Goal: Information Seeking & Learning: Learn about a topic

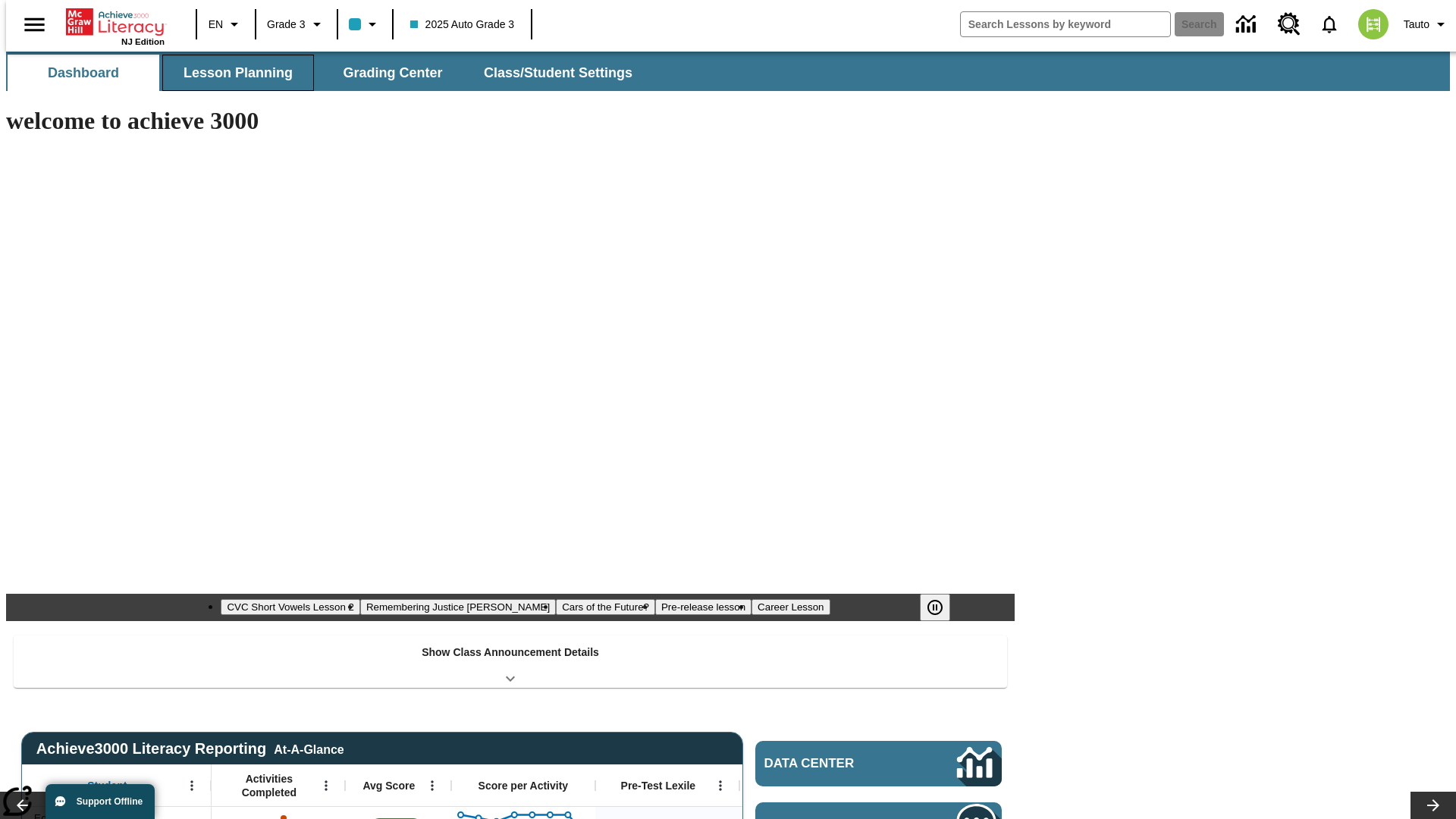
click at [232, 73] on span "Lesson Planning" at bounding box center [237, 74] width 109 height 18
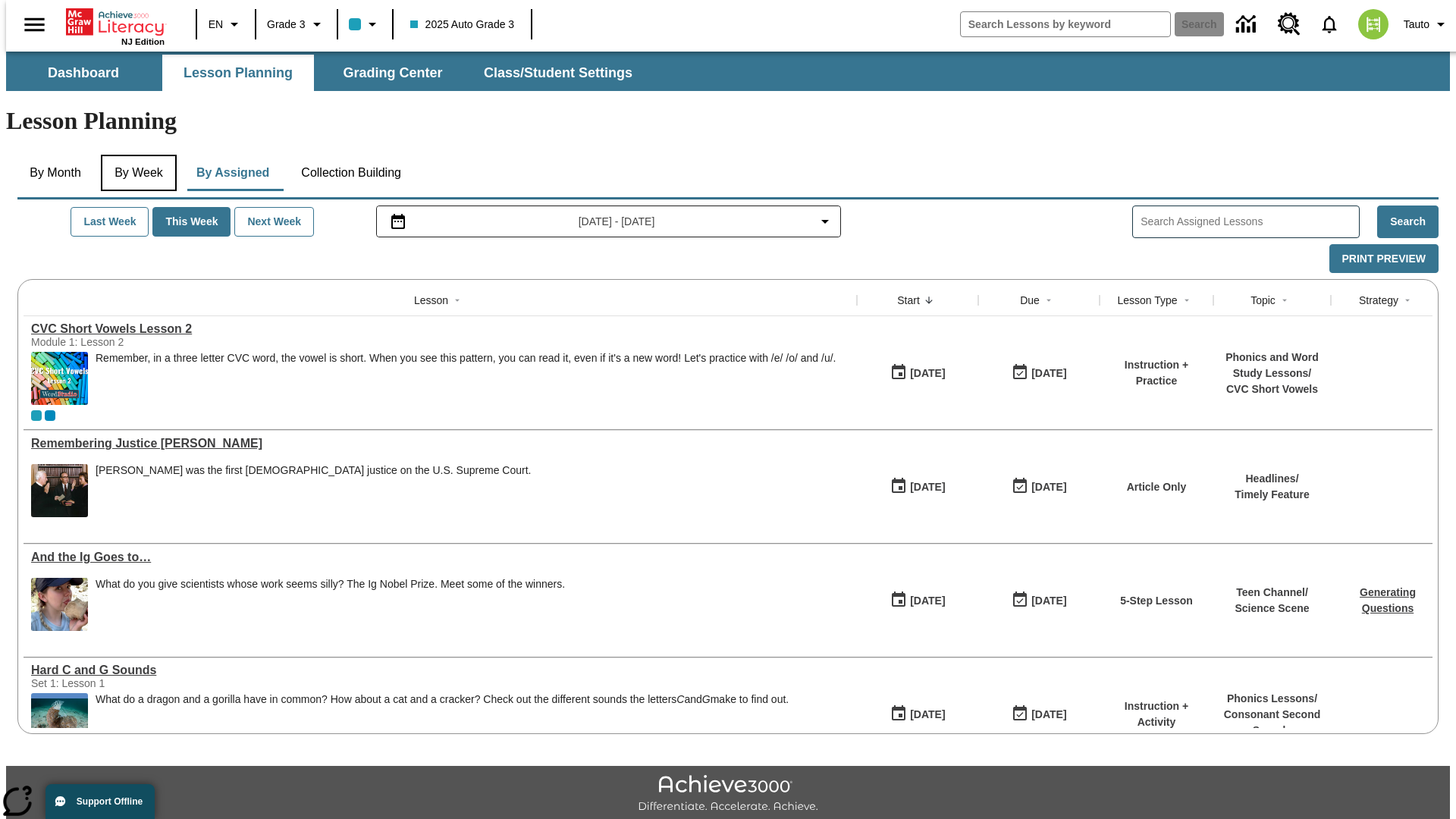
click at [136, 155] on button "By Week" at bounding box center [138, 172] width 76 height 36
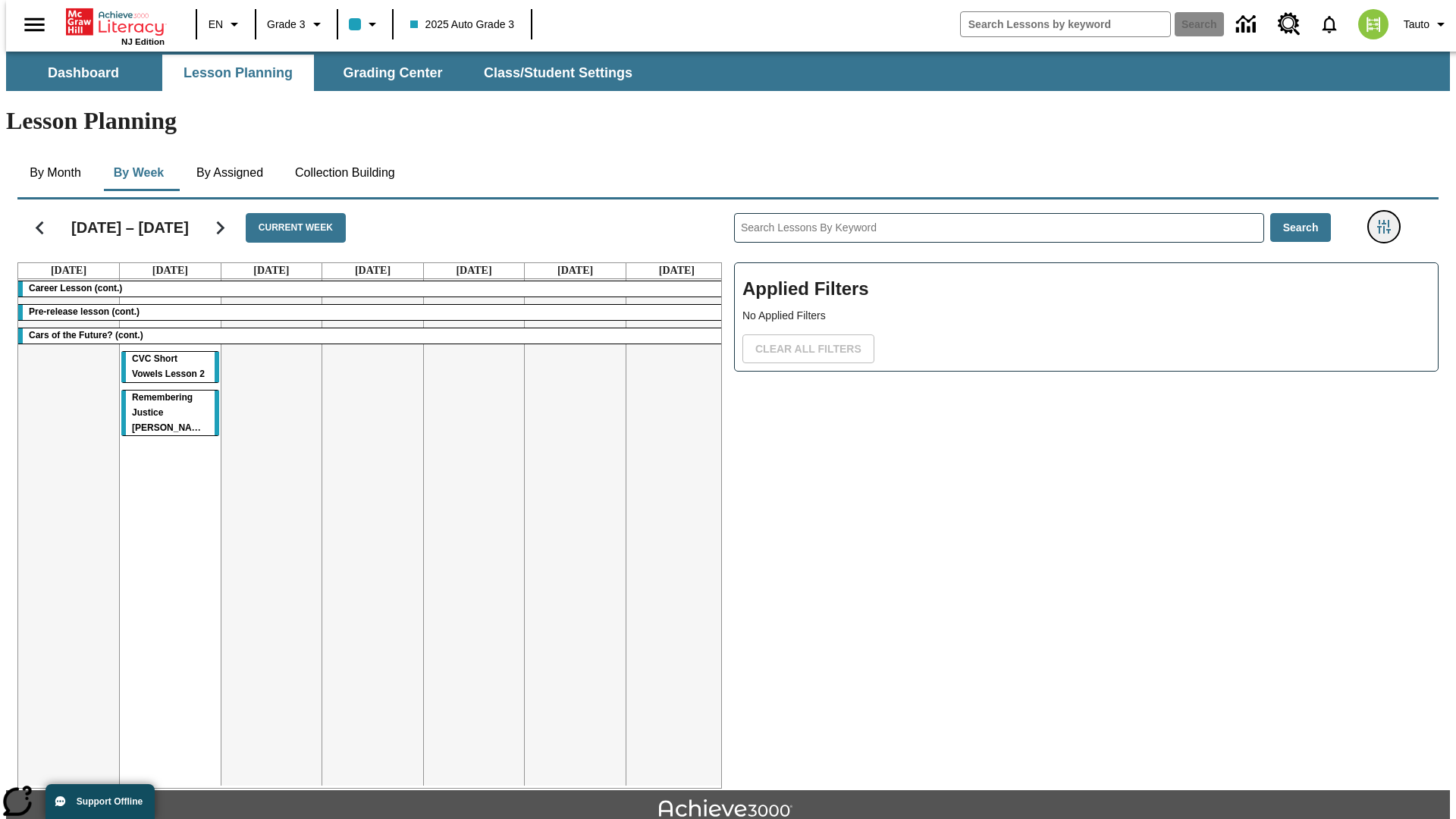
click at [1388, 220] on icon "Filters Side menu" at bounding box center [1383, 226] width 14 height 14
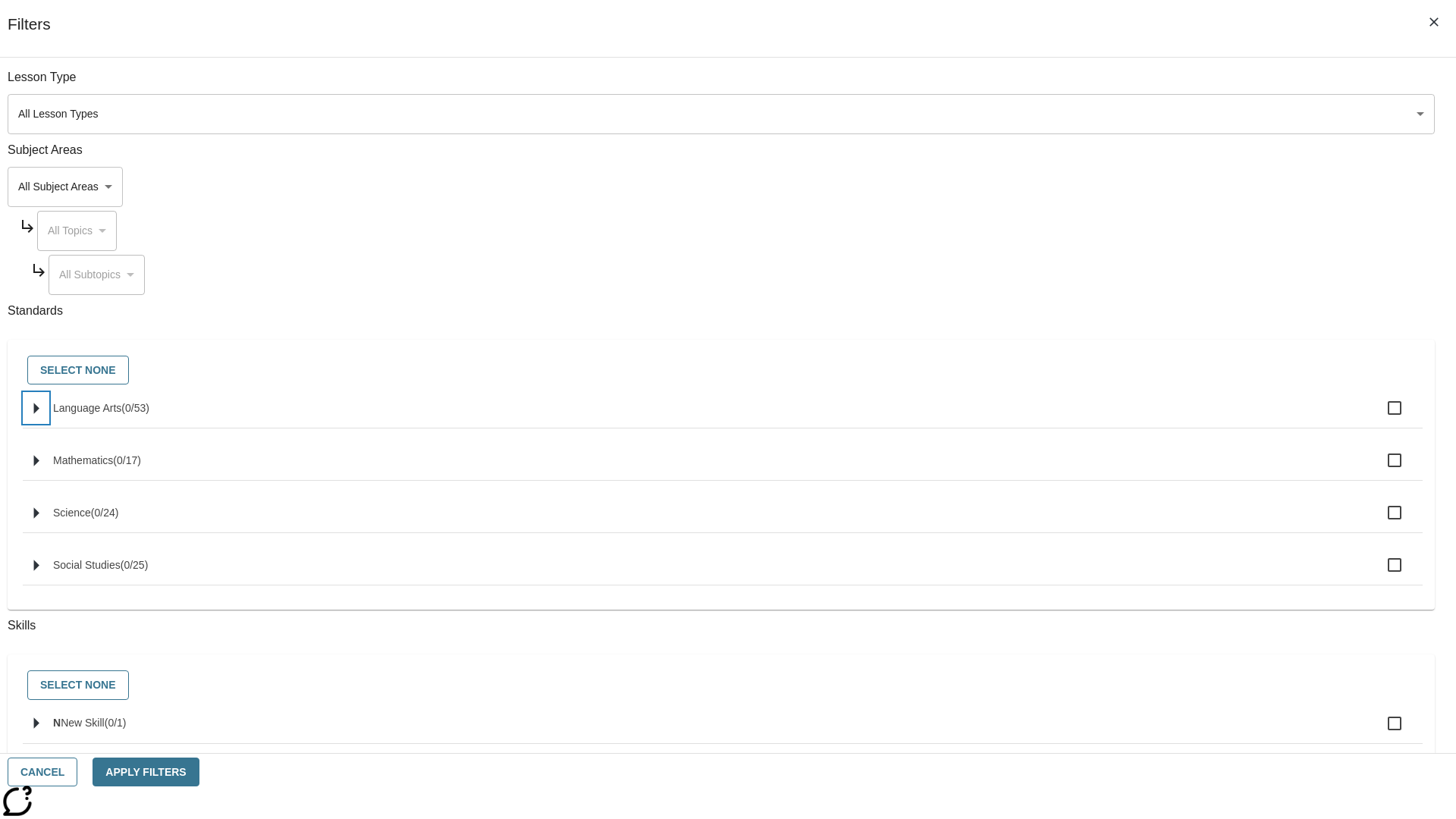
click at [39, 414] on icon "Select standards" at bounding box center [36, 409] width 5 height 12
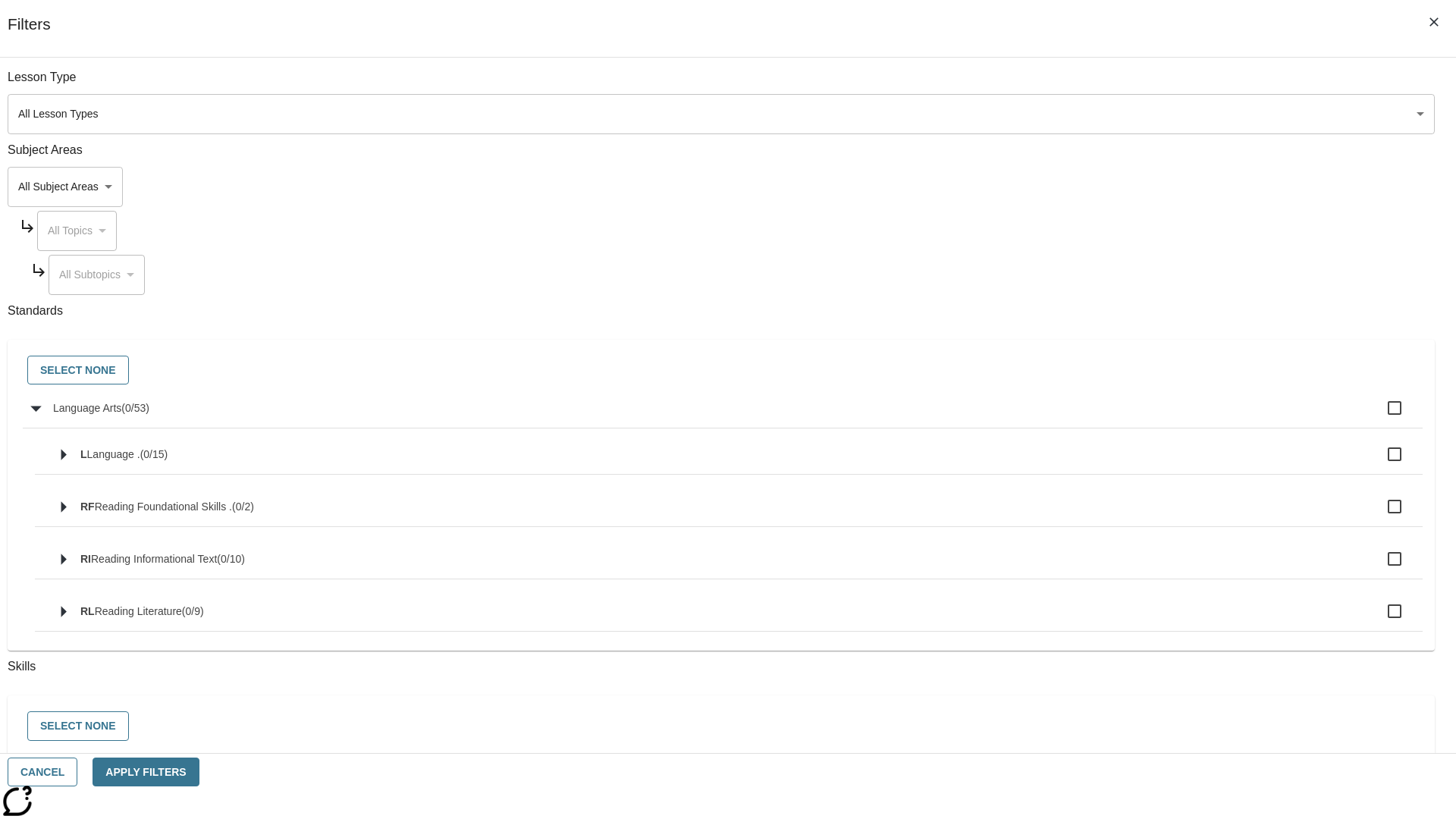
click at [1103, 416] on label "Language Arts ( 0 / 53 )" at bounding box center [731, 408] width 1357 height 32
click at [1378, 416] on input "Language Arts ( 0 / 53 )" at bounding box center [1394, 408] width 31 height 32
checkbox input "true"
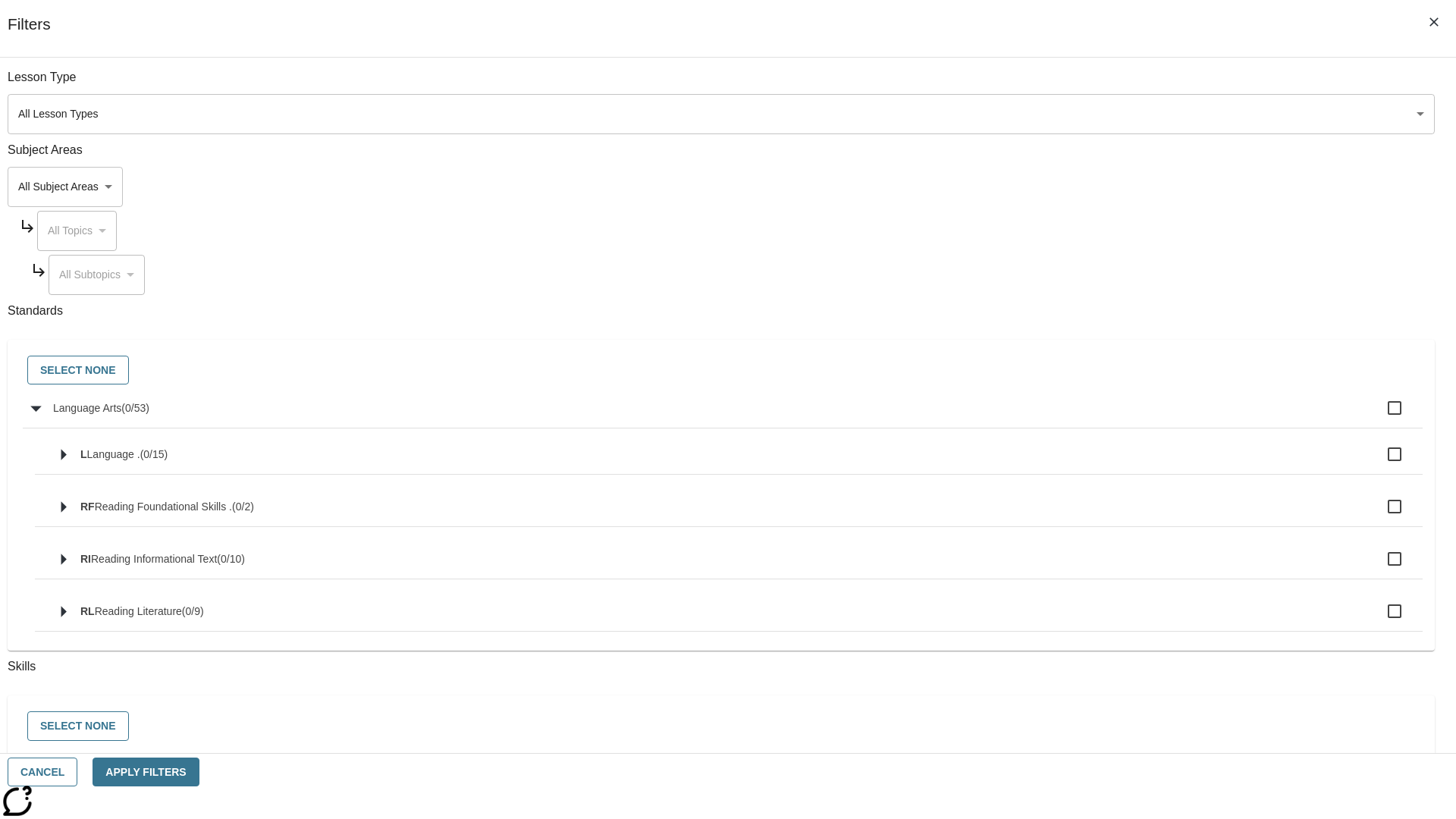
checkbox input "true"
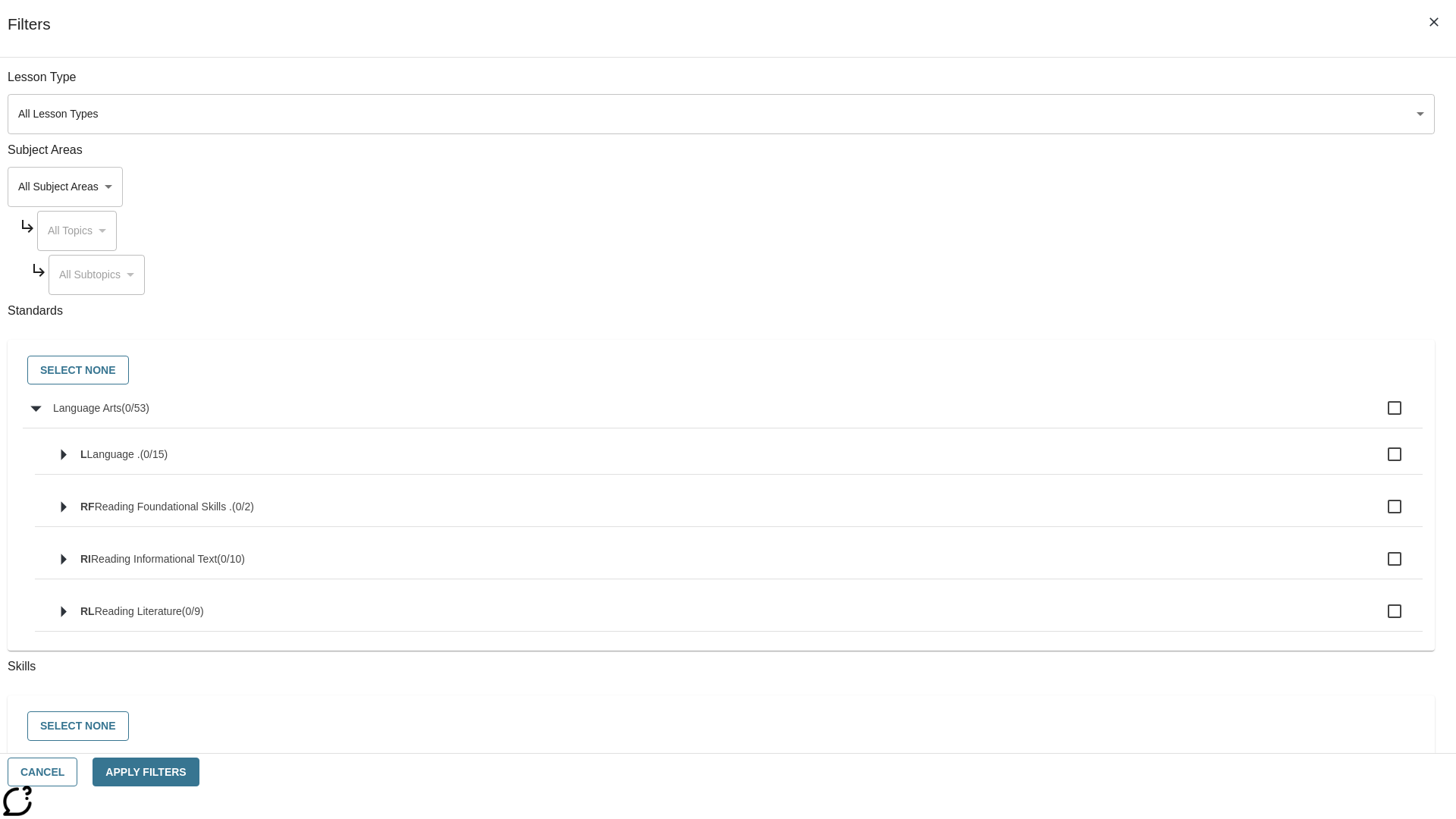
checkbox input "true"
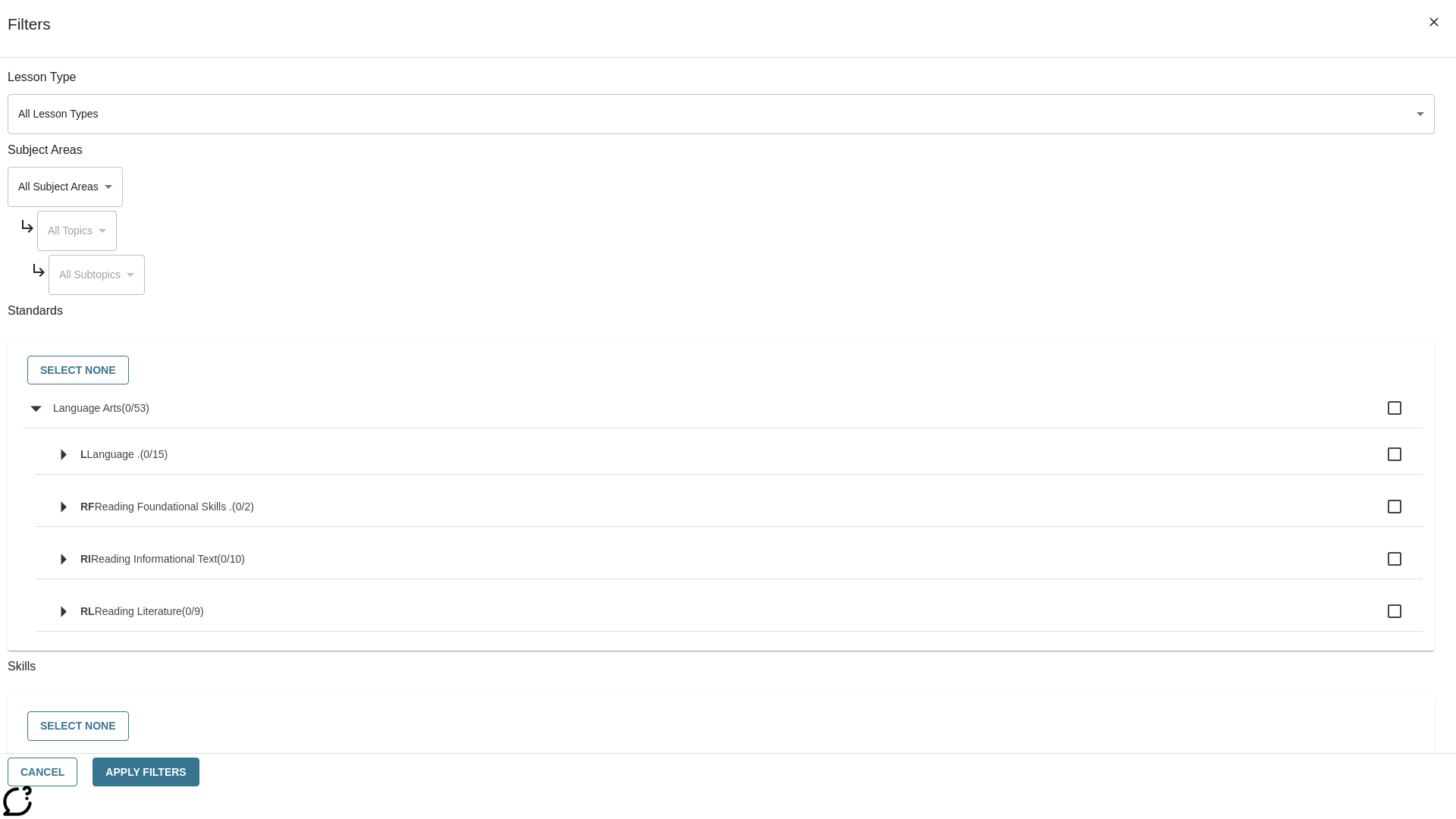
checkbox input "true"
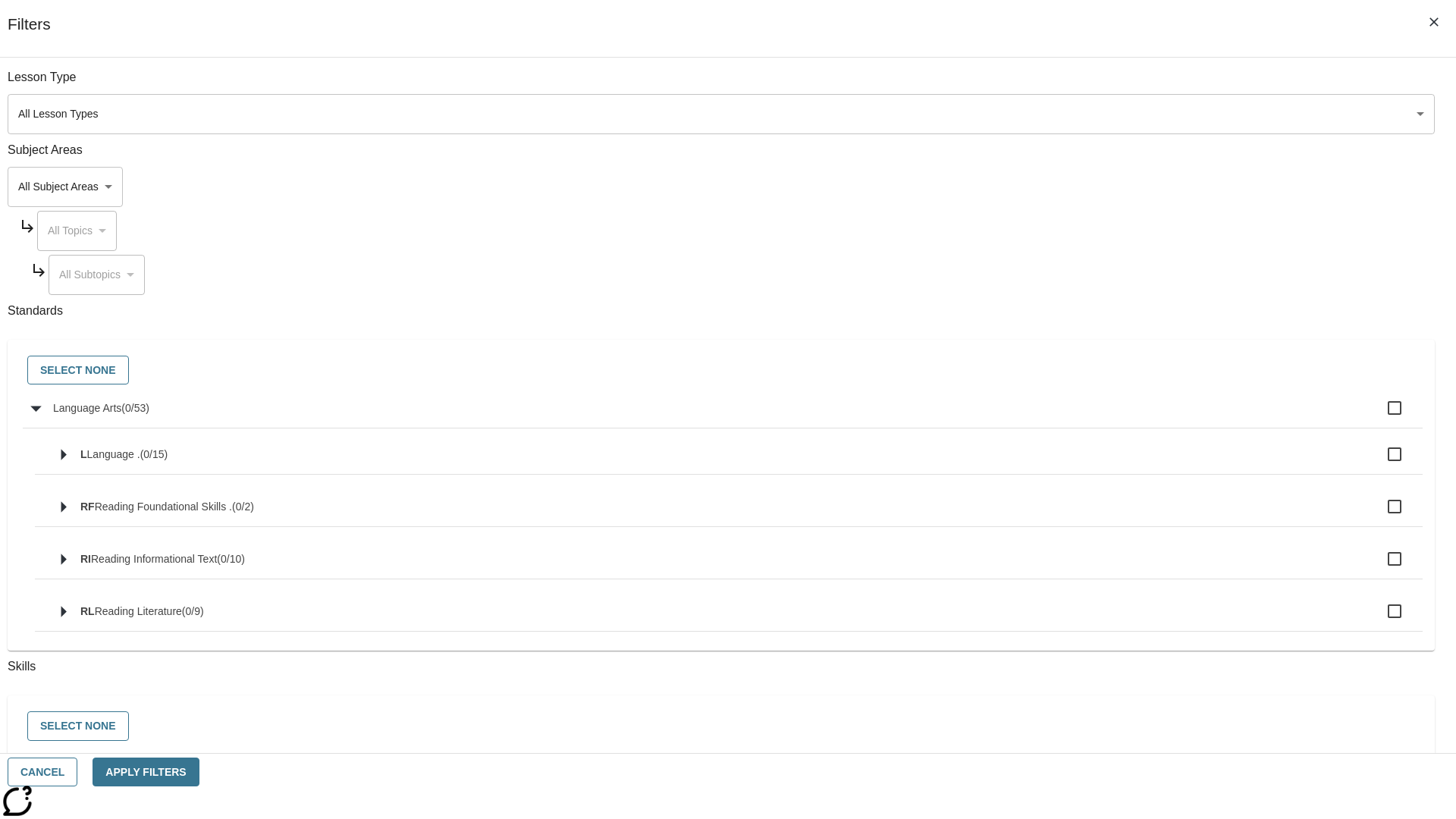
checkbox input "true"
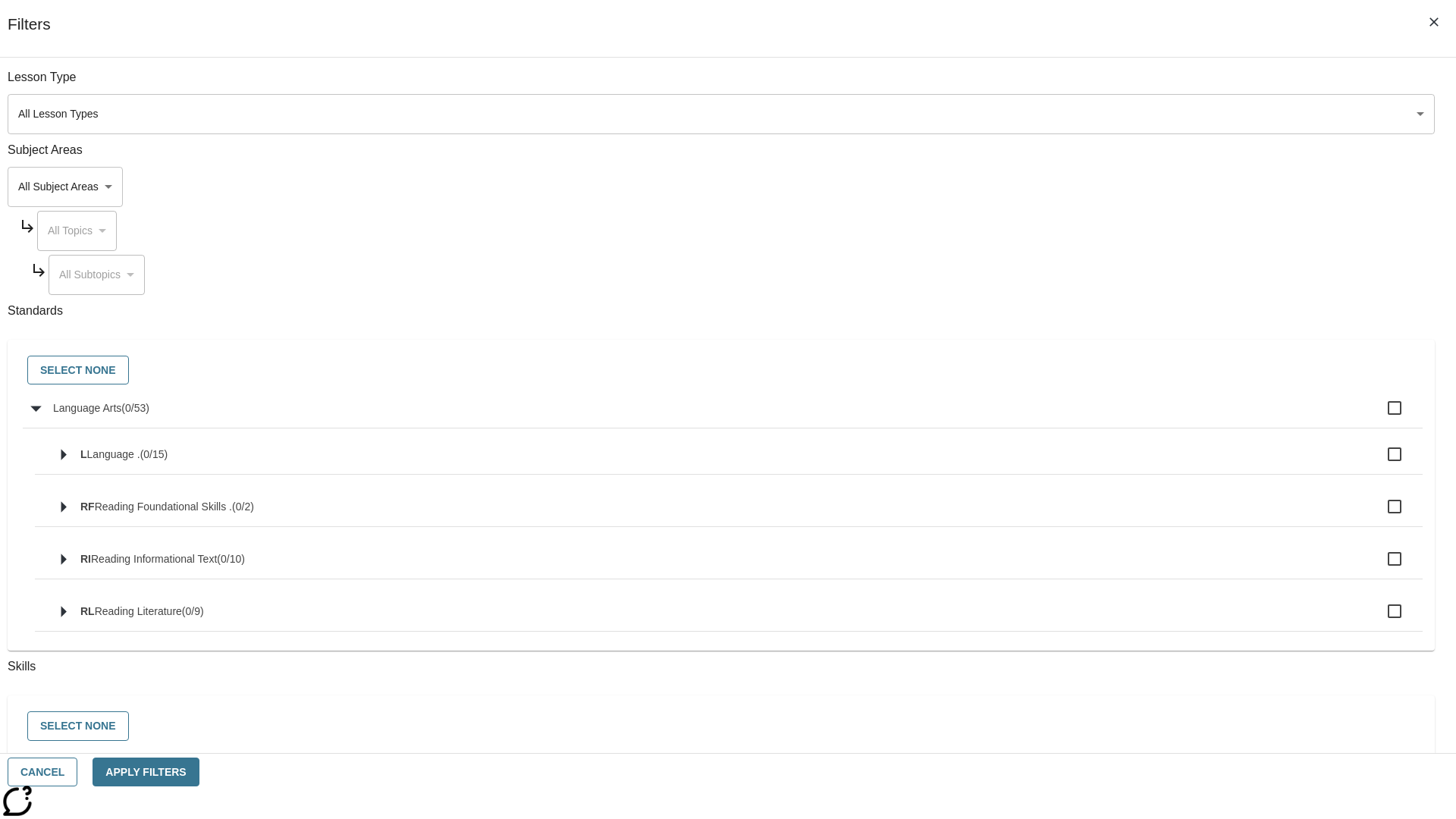
checkbox input "true"
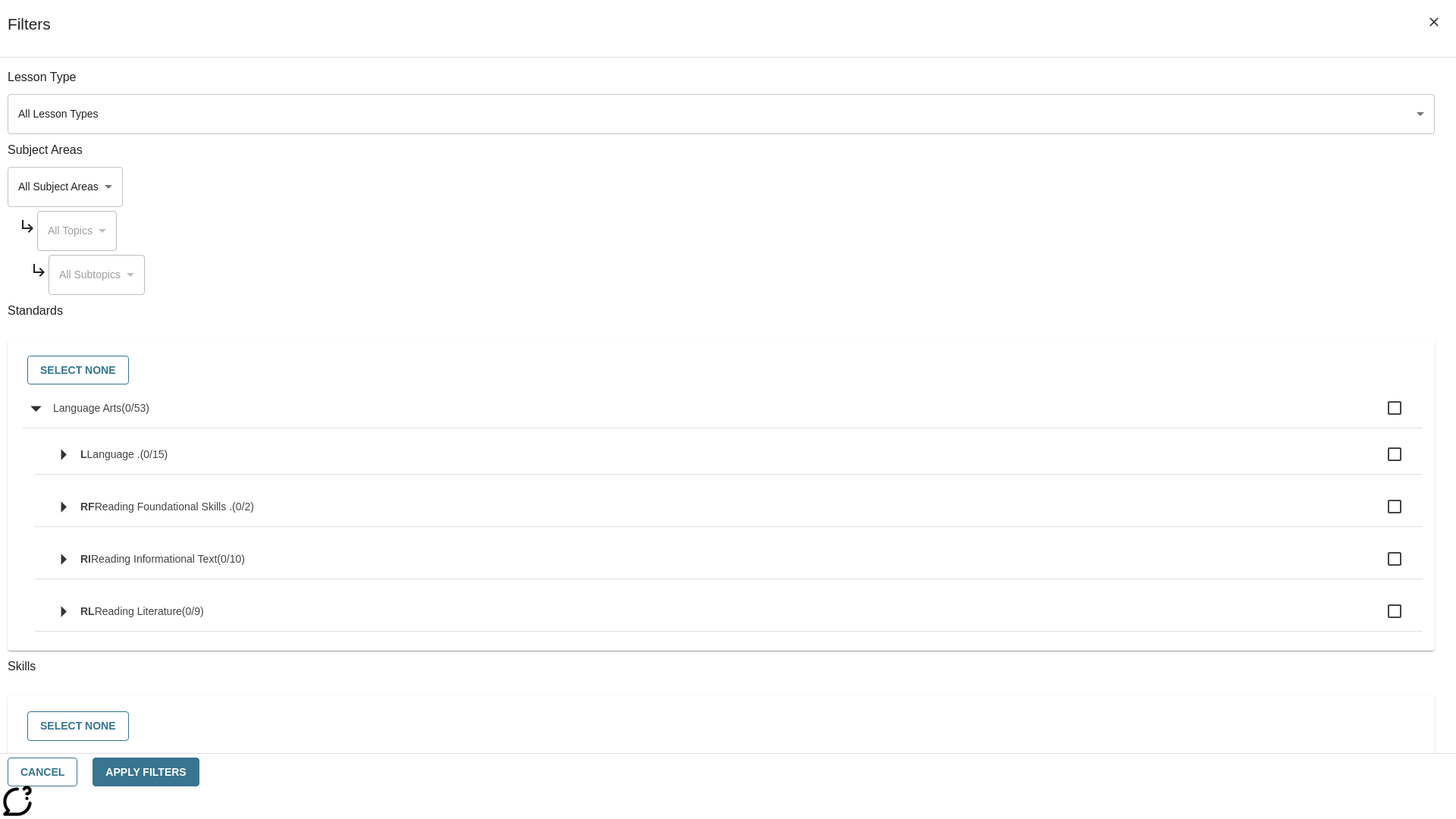
checkbox input "true"
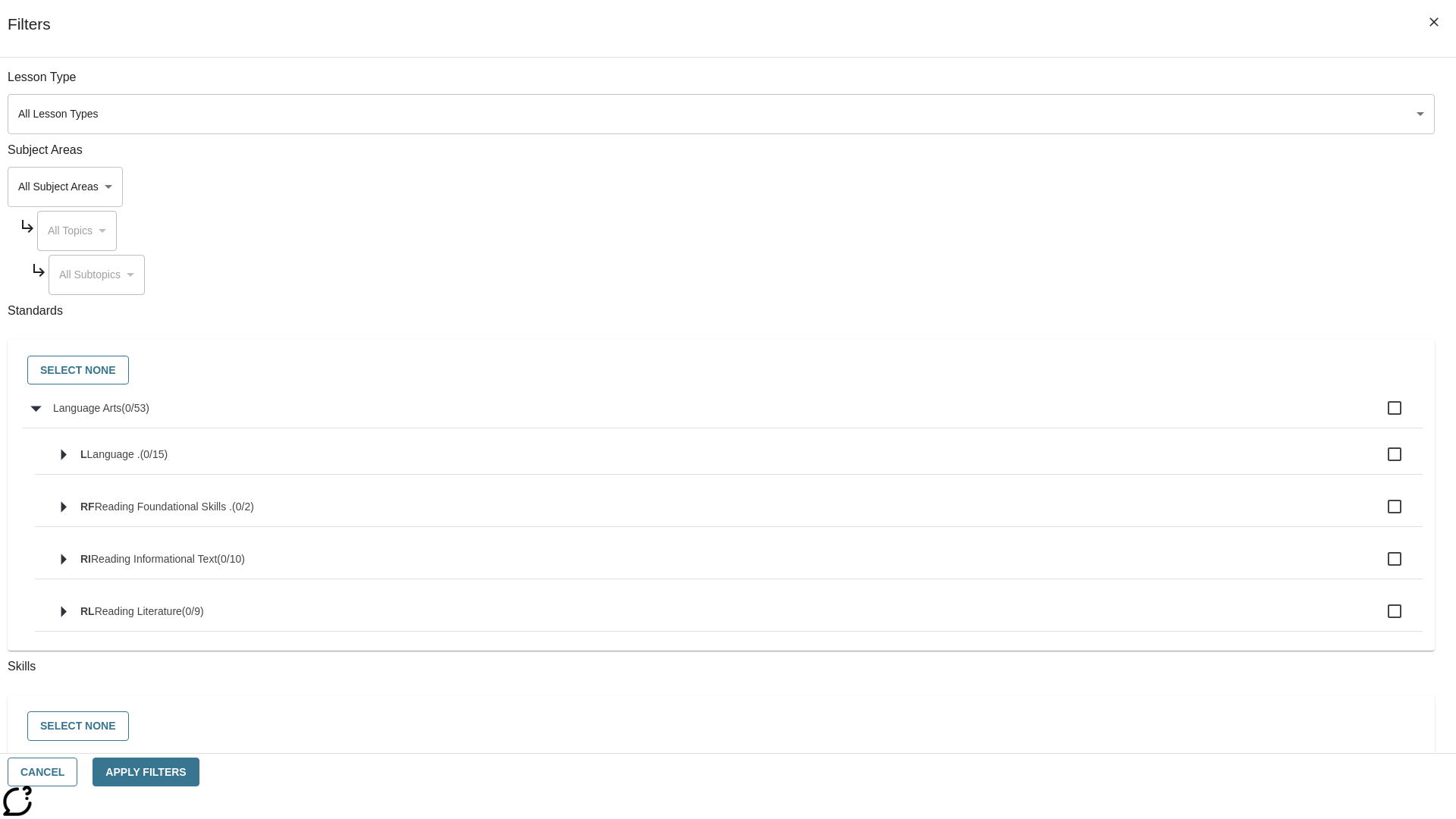
checkbox input "true"
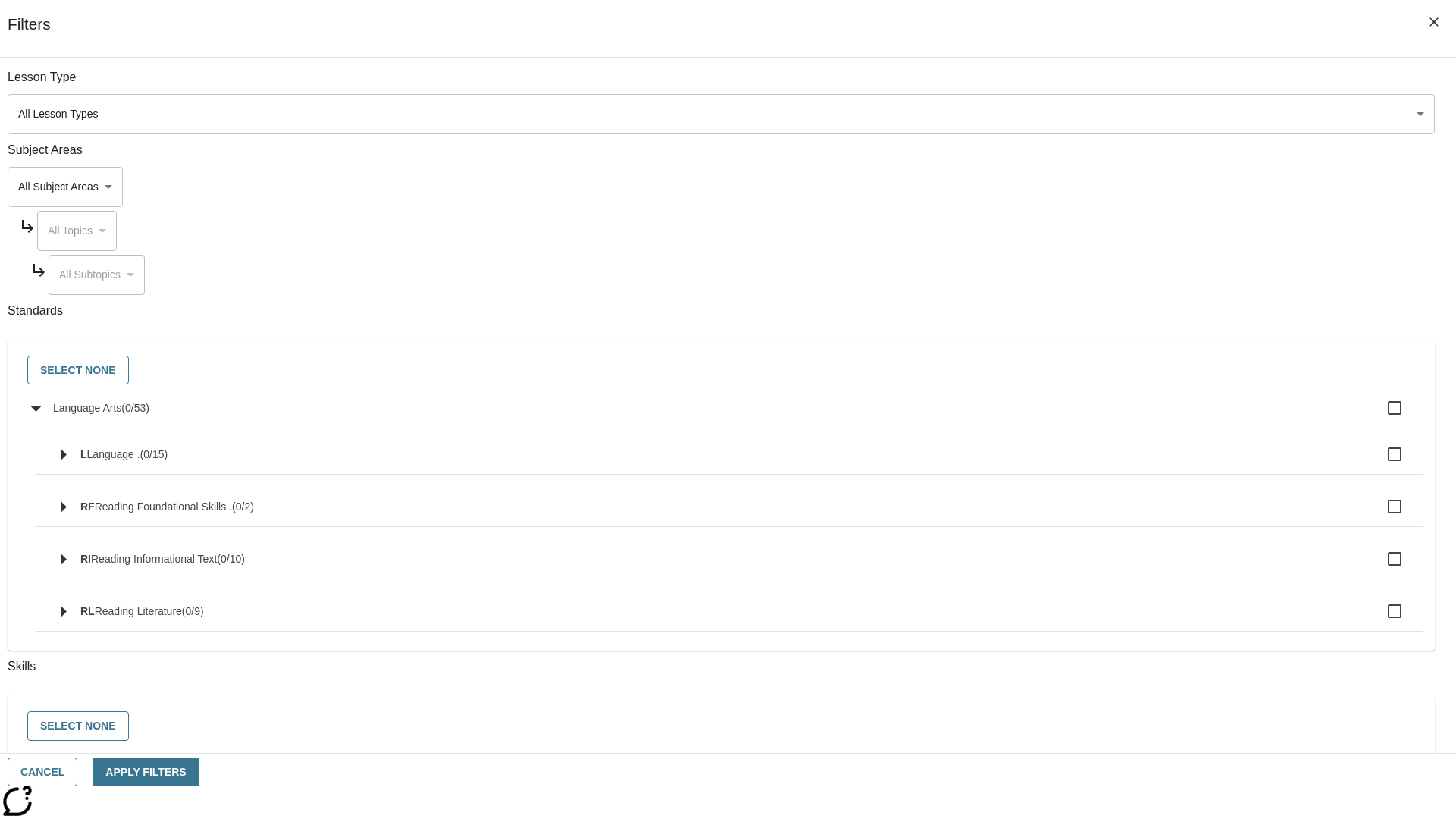
checkbox input "true"
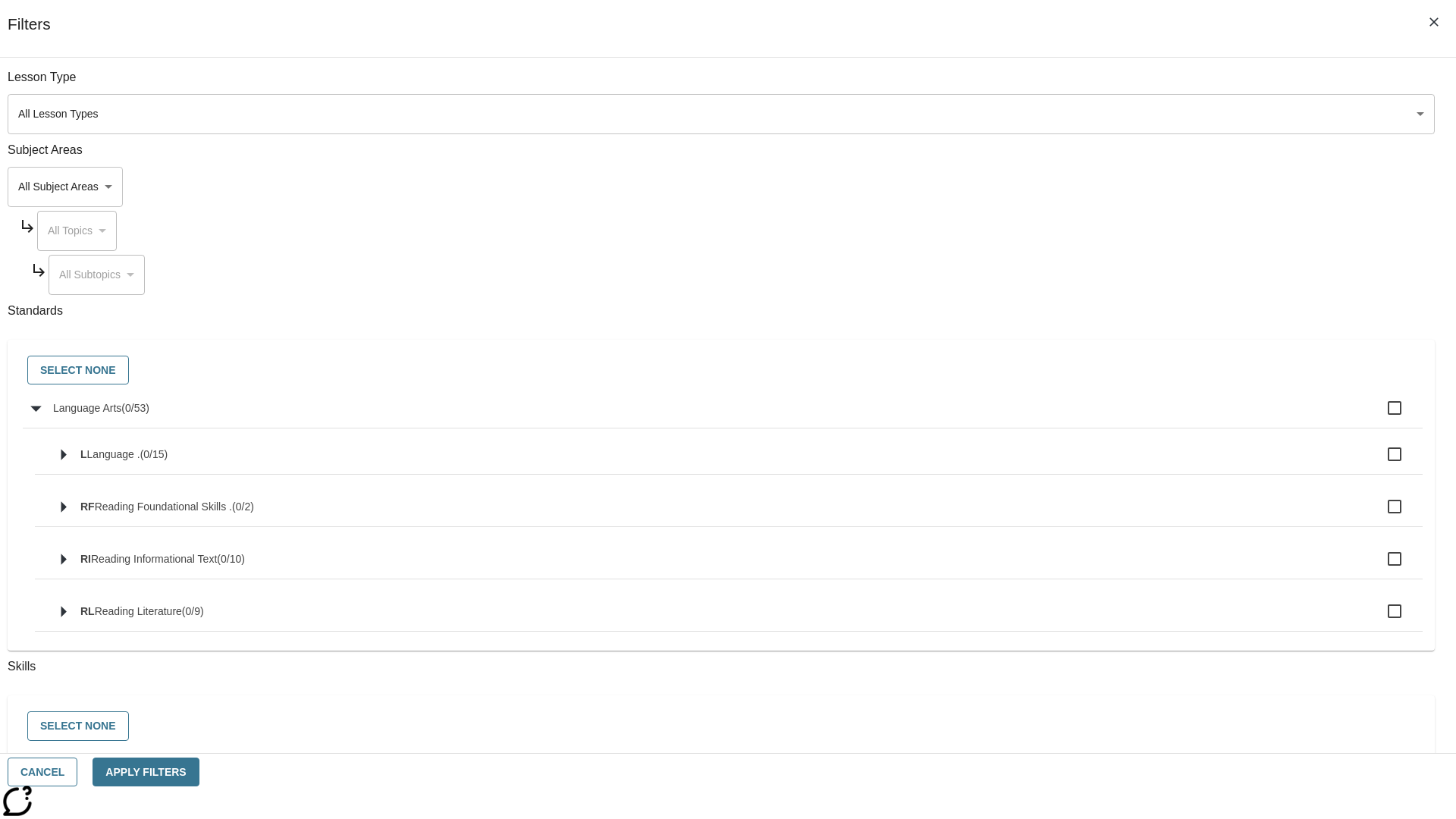
checkbox input "true"
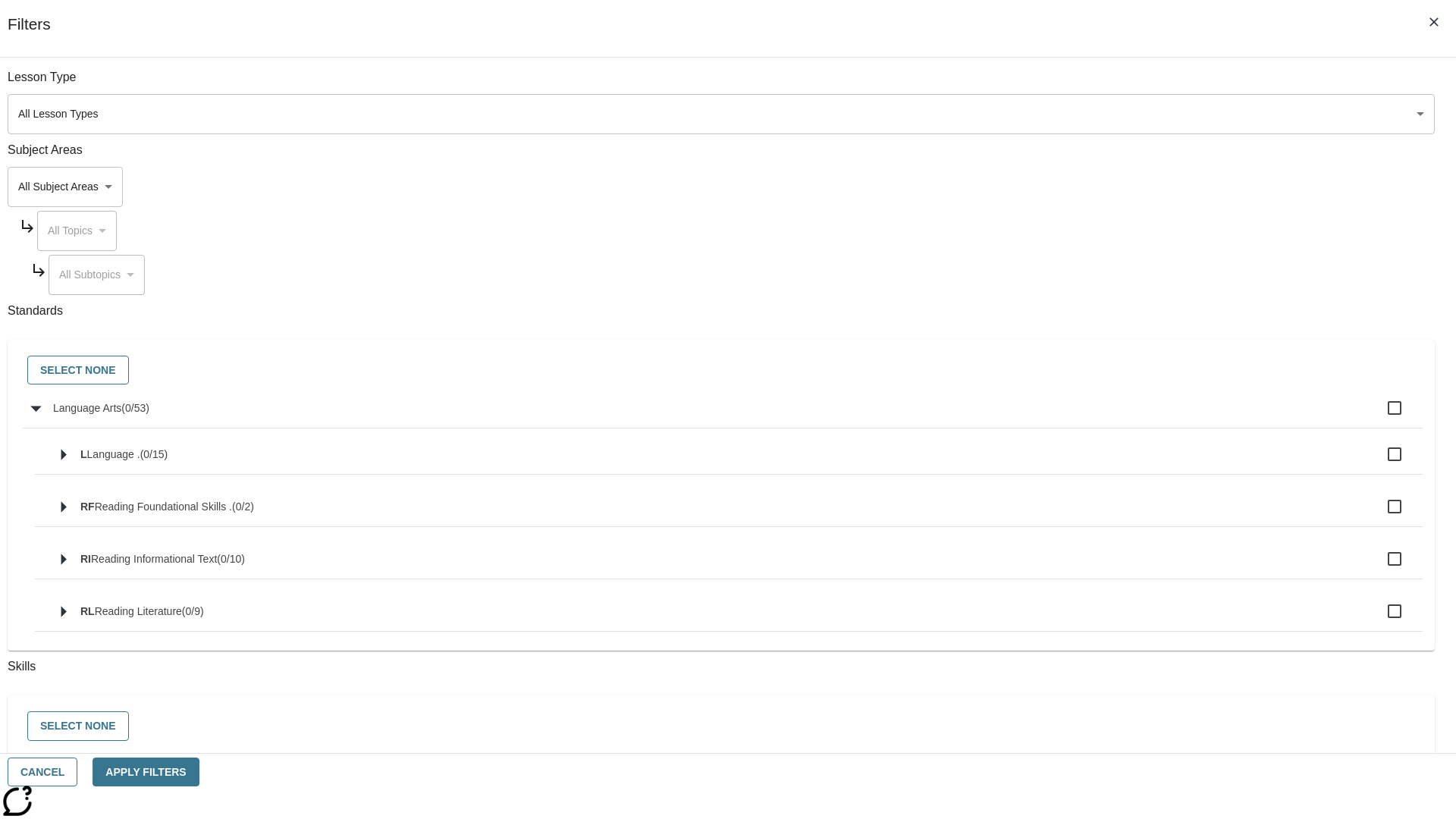
checkbox input "true"
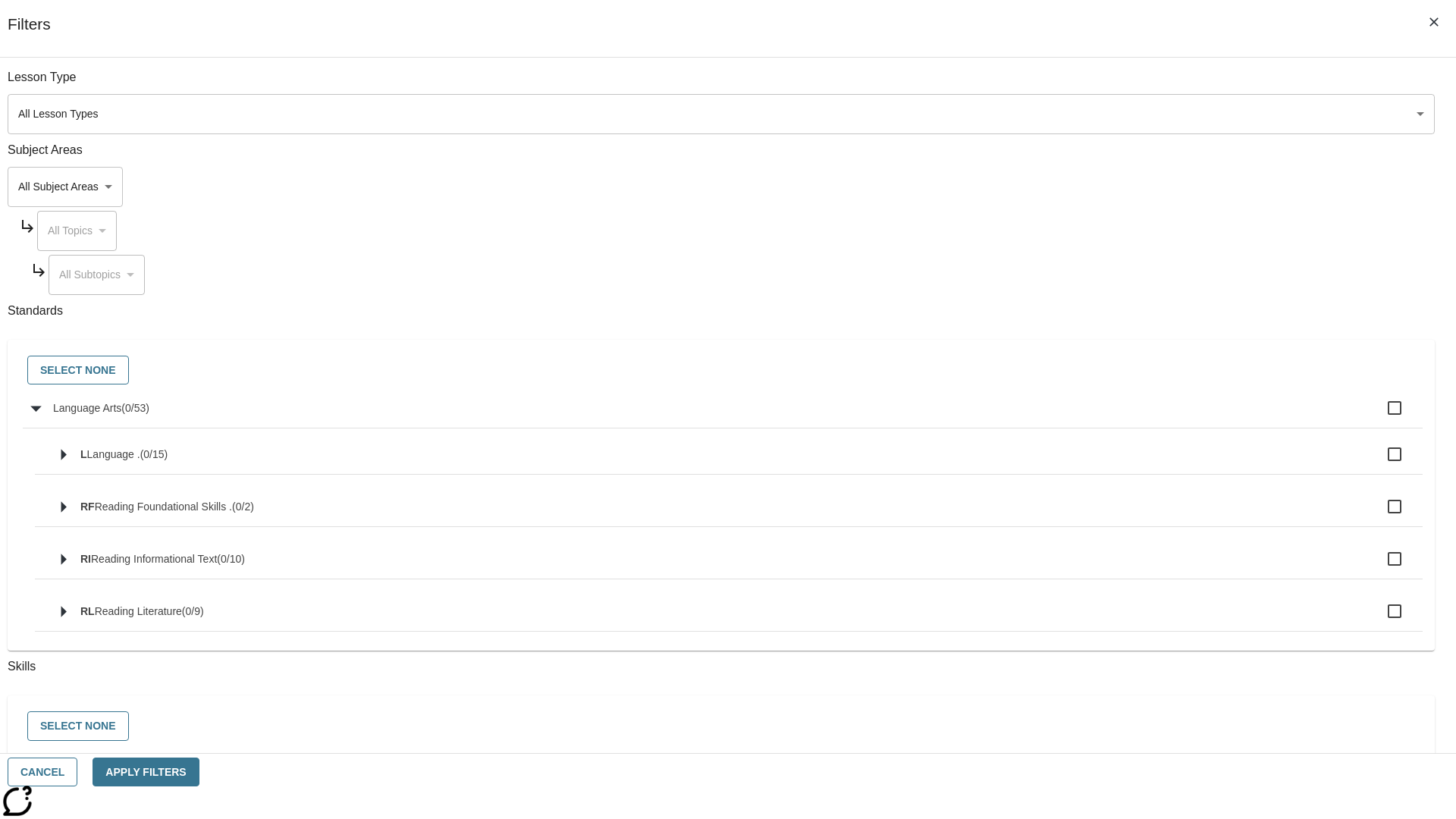
checkbox input "true"
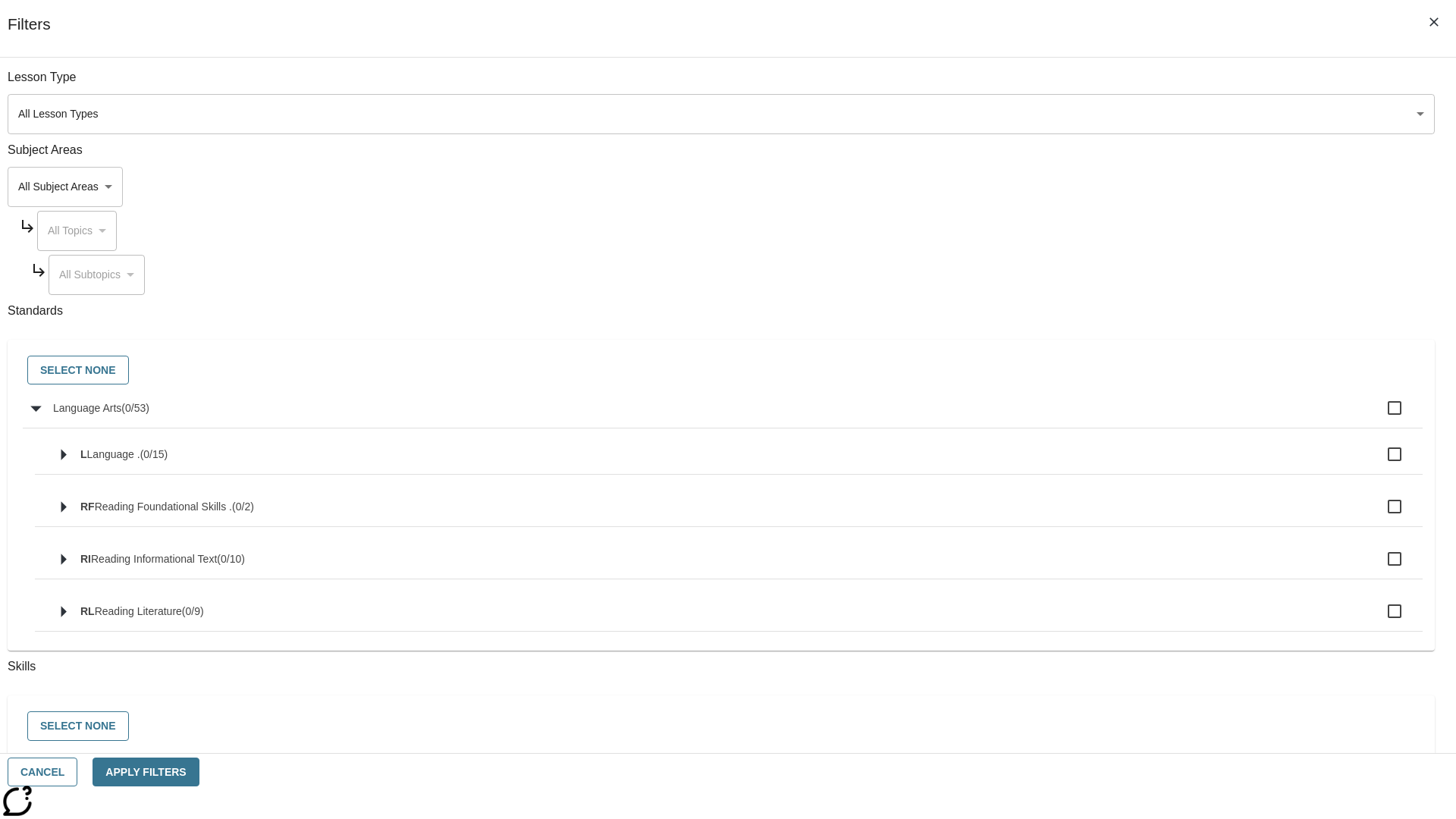
checkbox input "true"
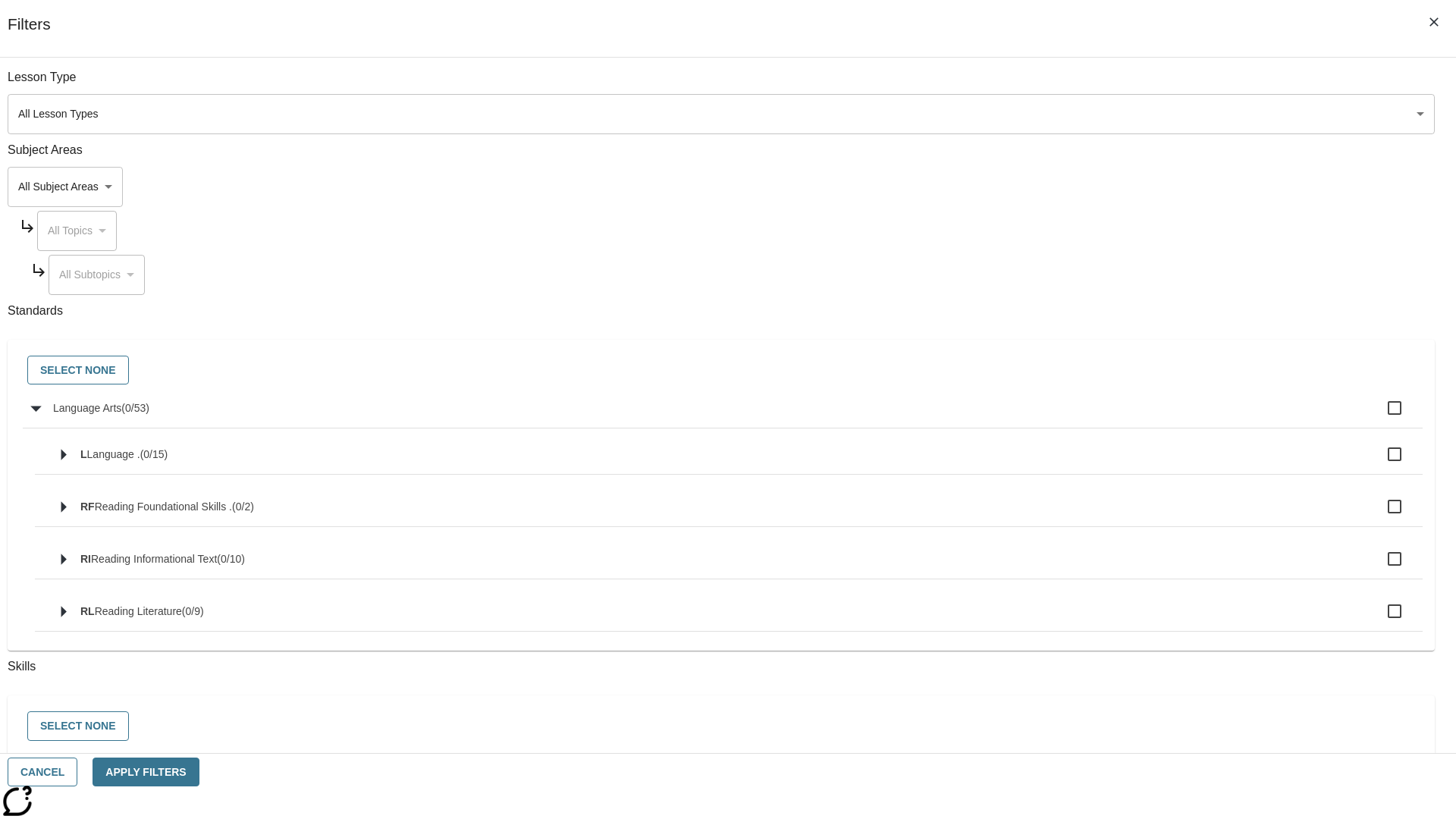
checkbox input "true"
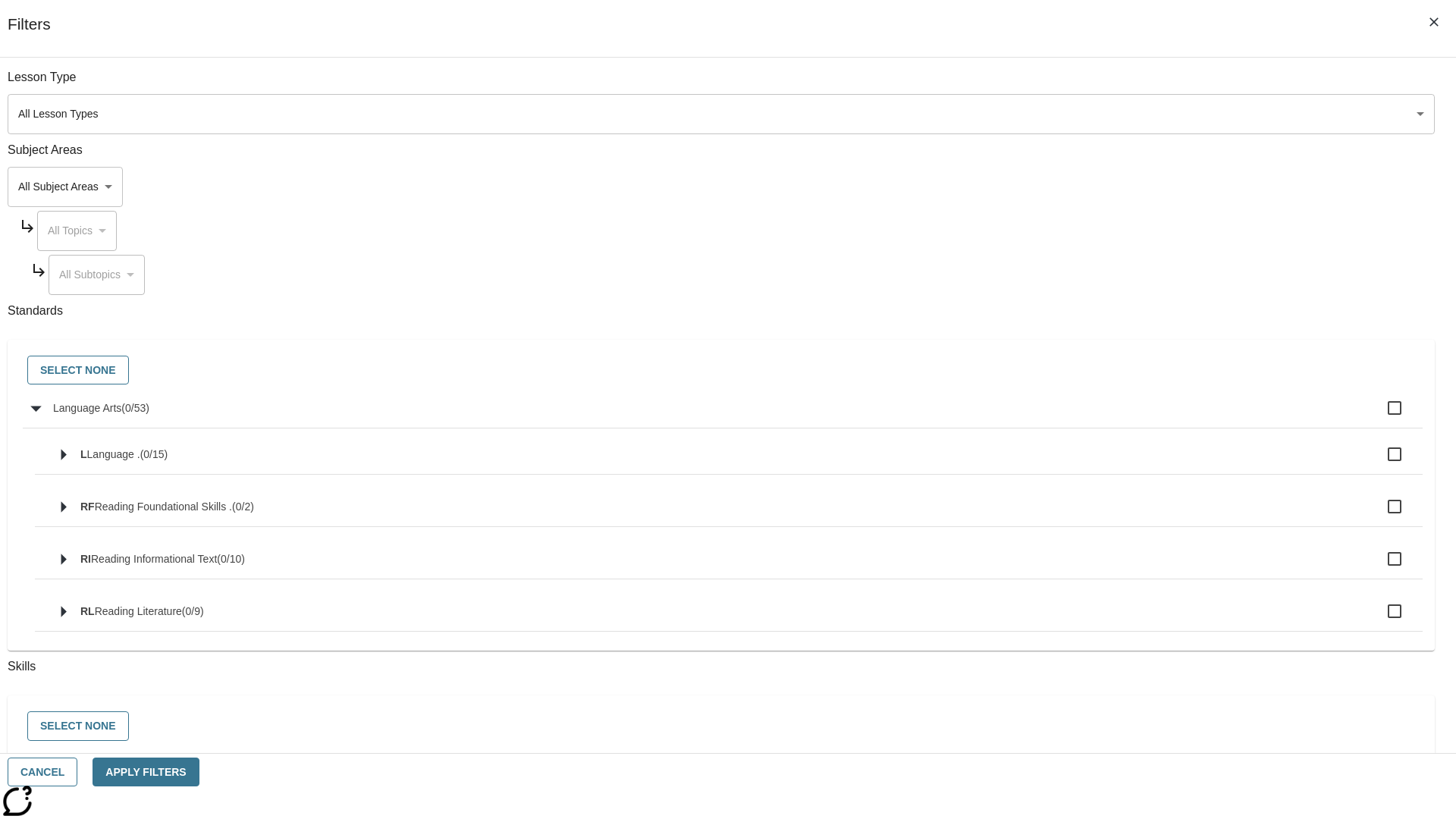
checkbox input "true"
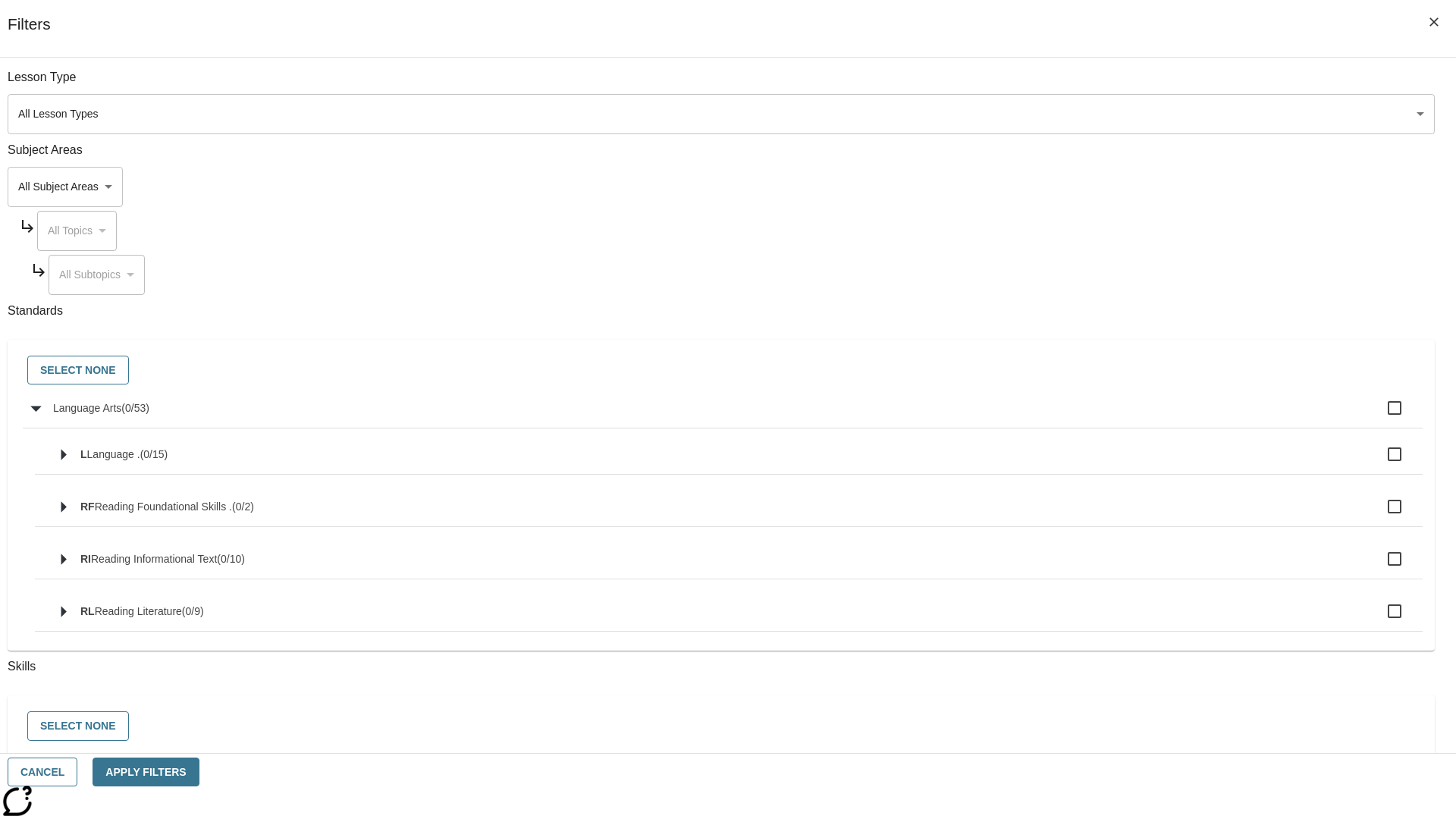
checkbox input "true"
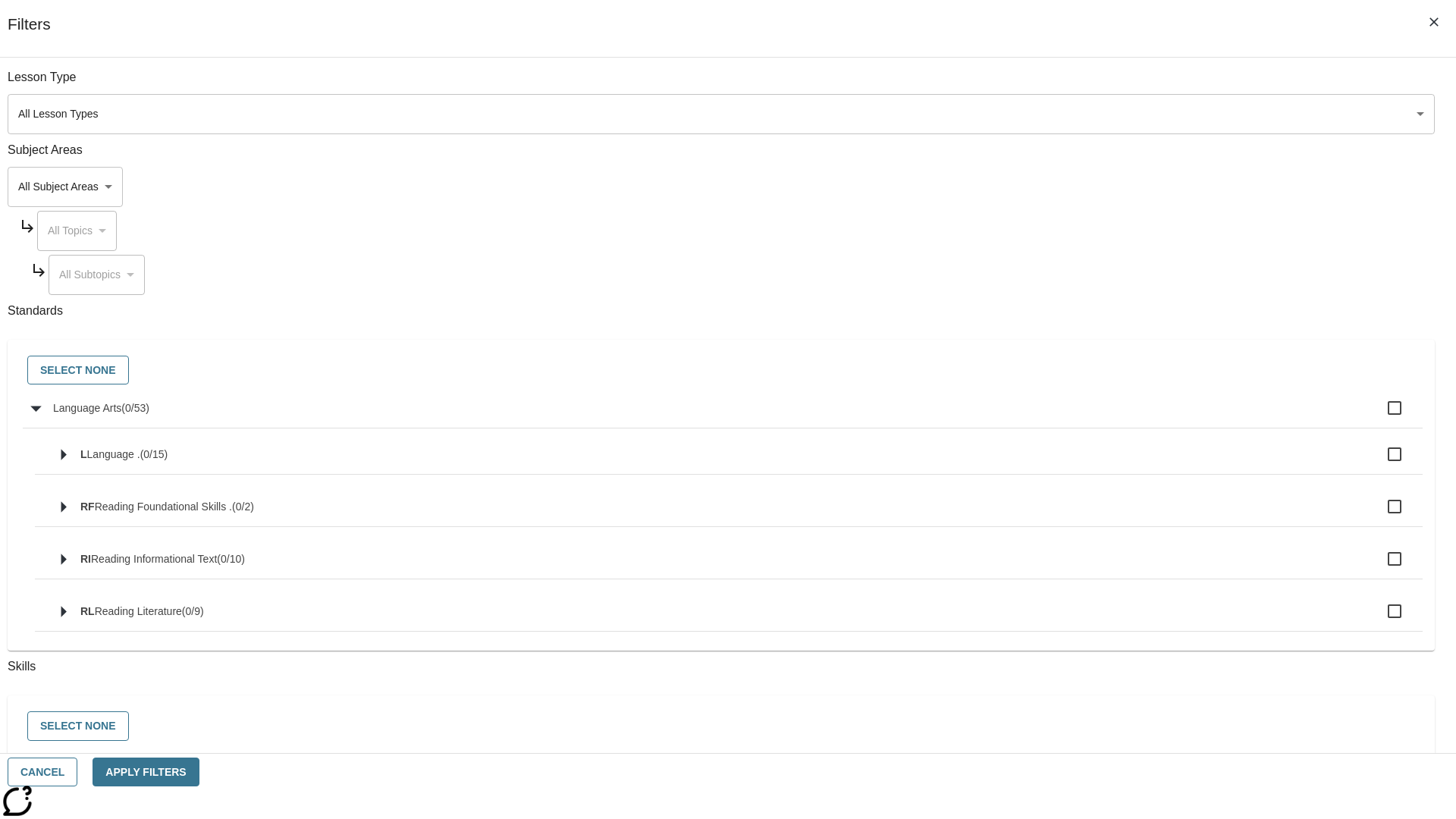
checkbox input "true"
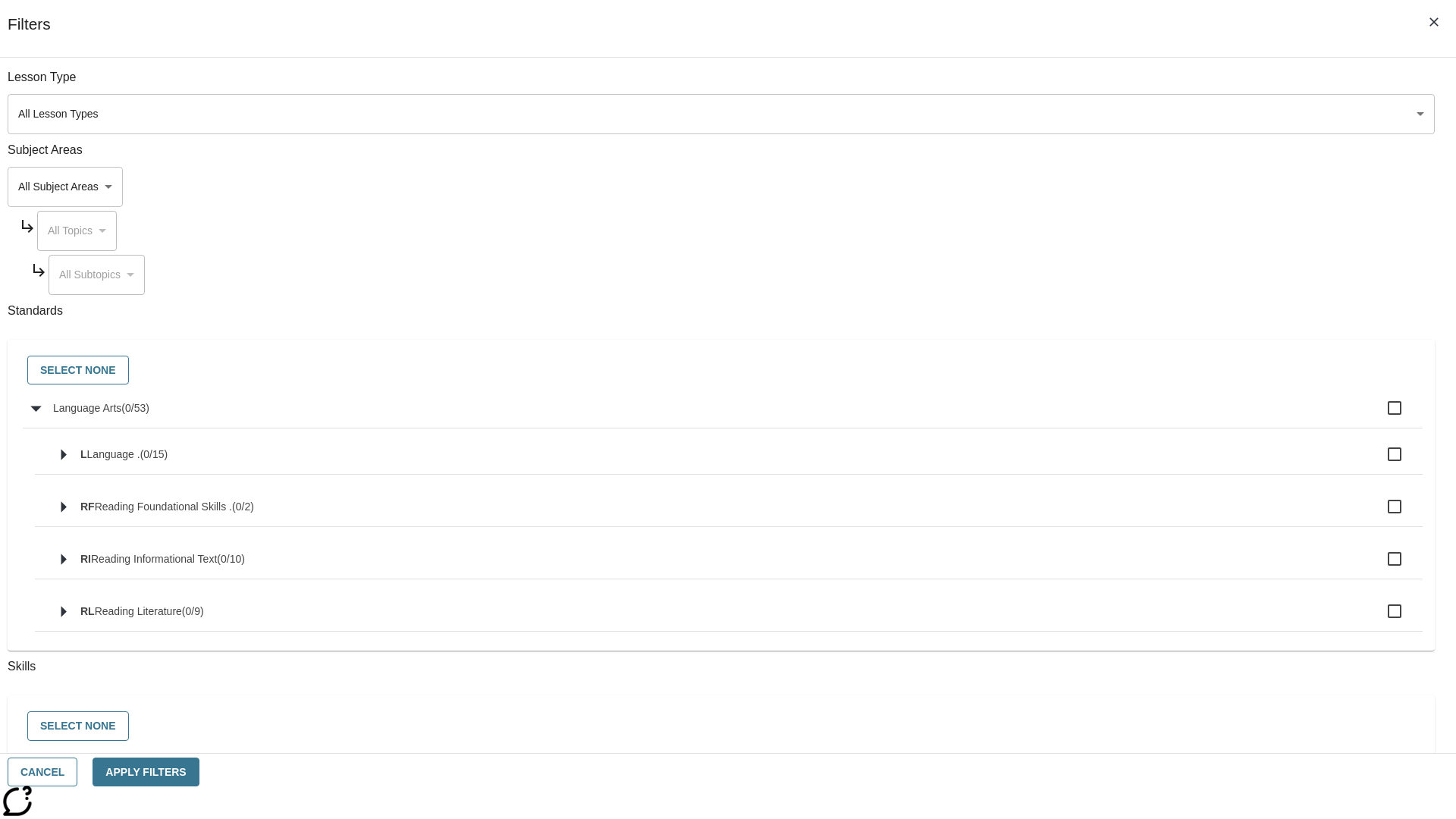
checkbox input "true"
click at [129, 371] on button "Select None" at bounding box center [78, 370] width 101 height 30
checkbox input "false"
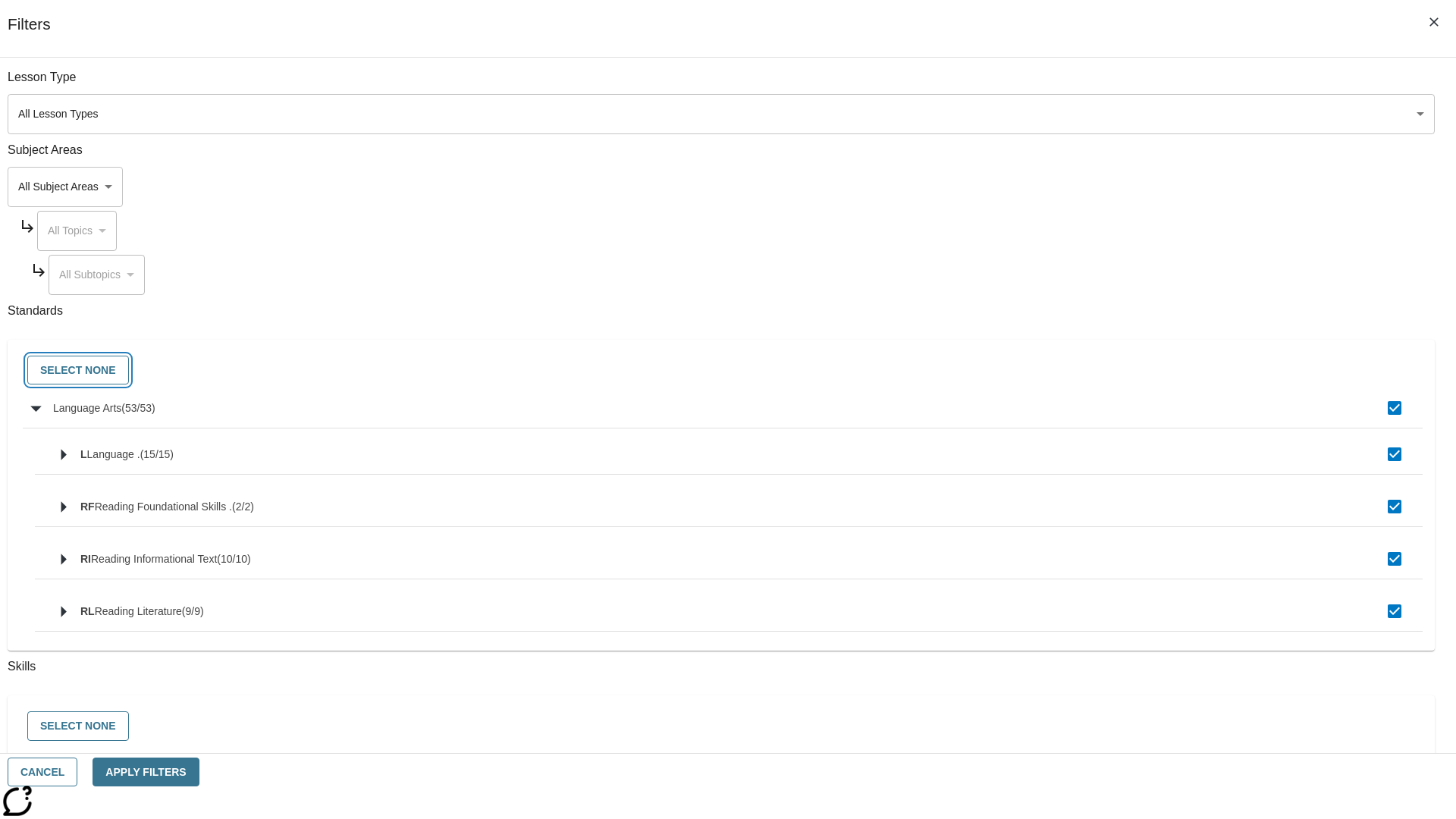
checkbox input "false"
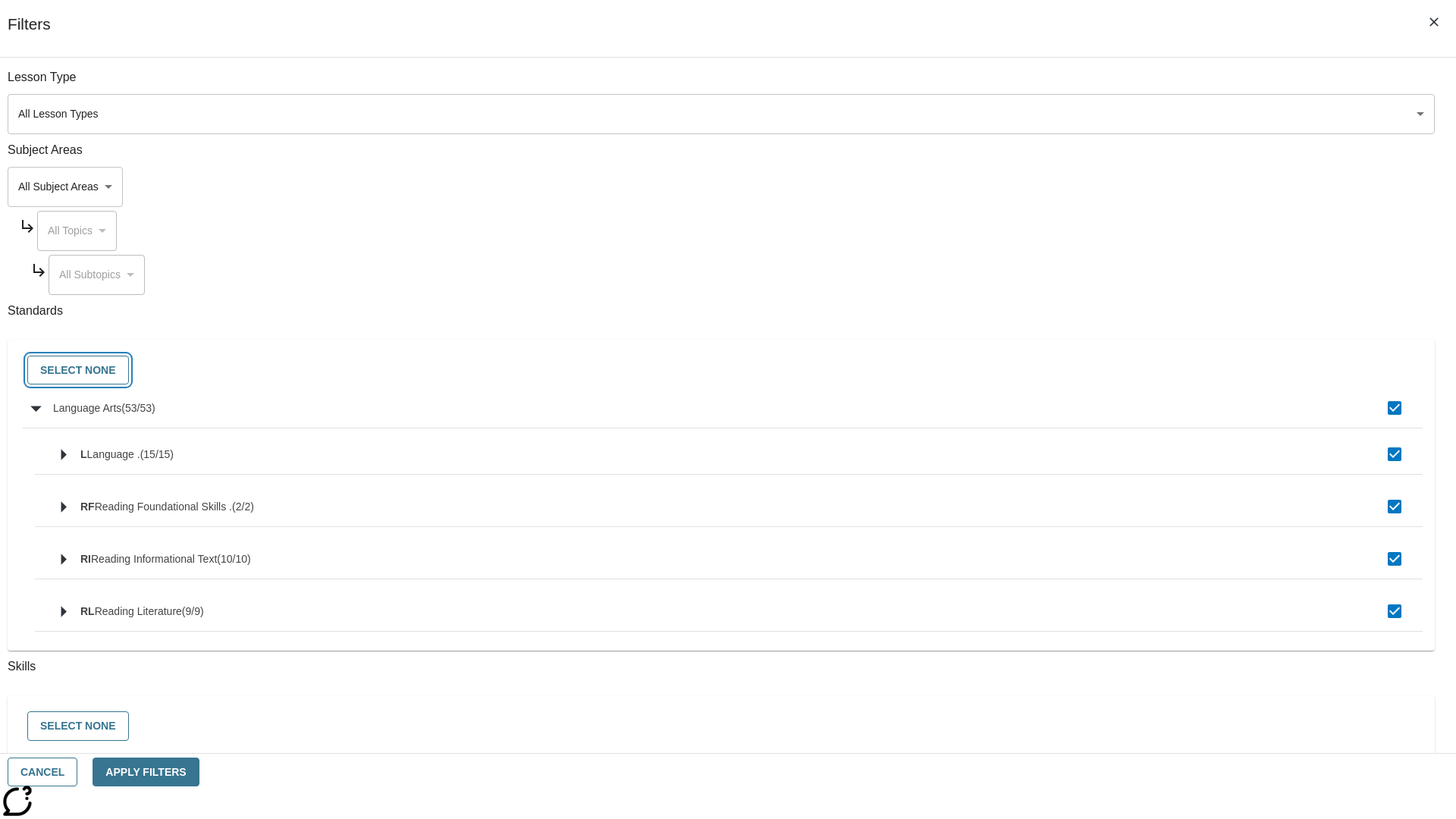
checkbox input "false"
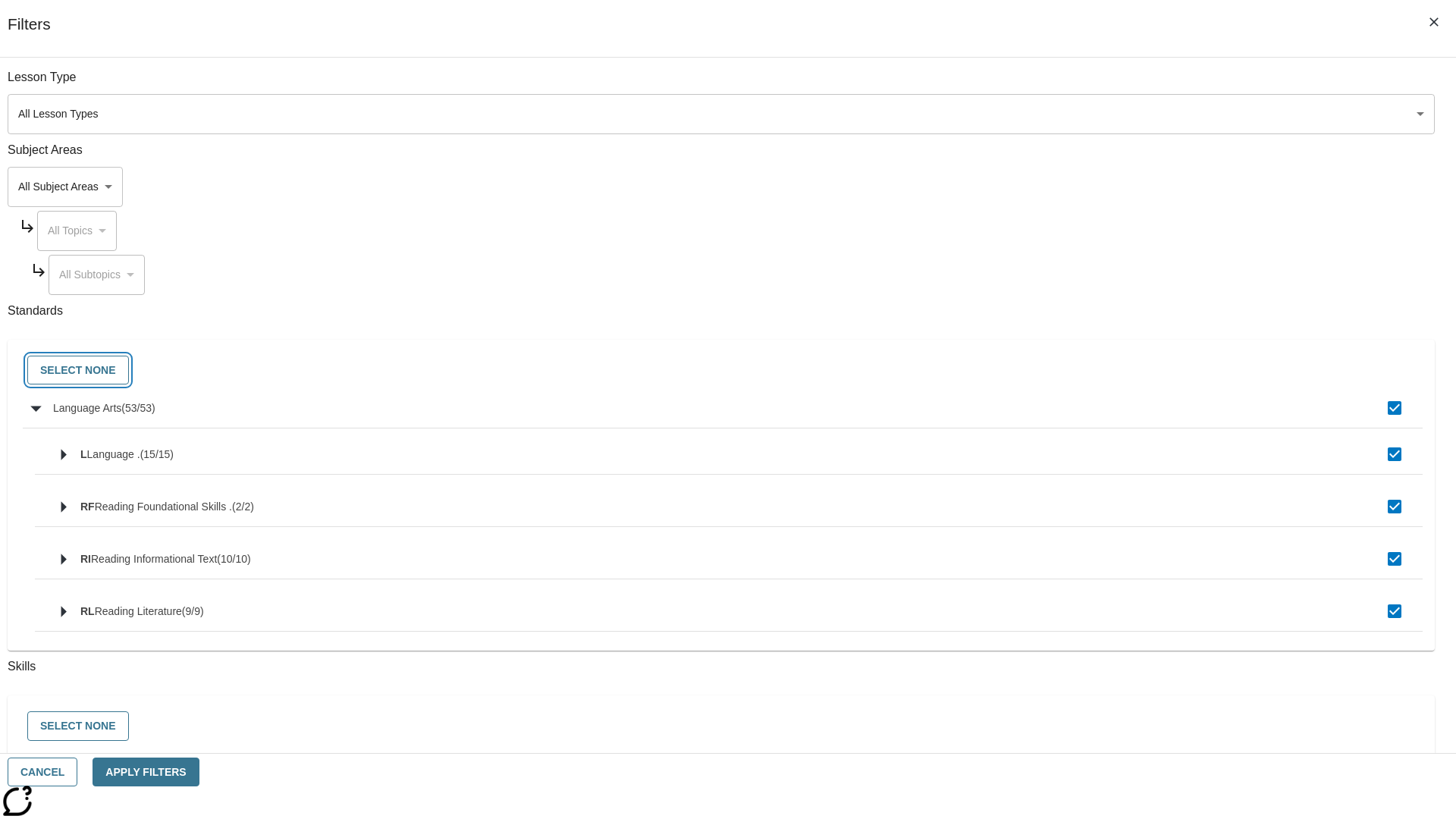
checkbox input "false"
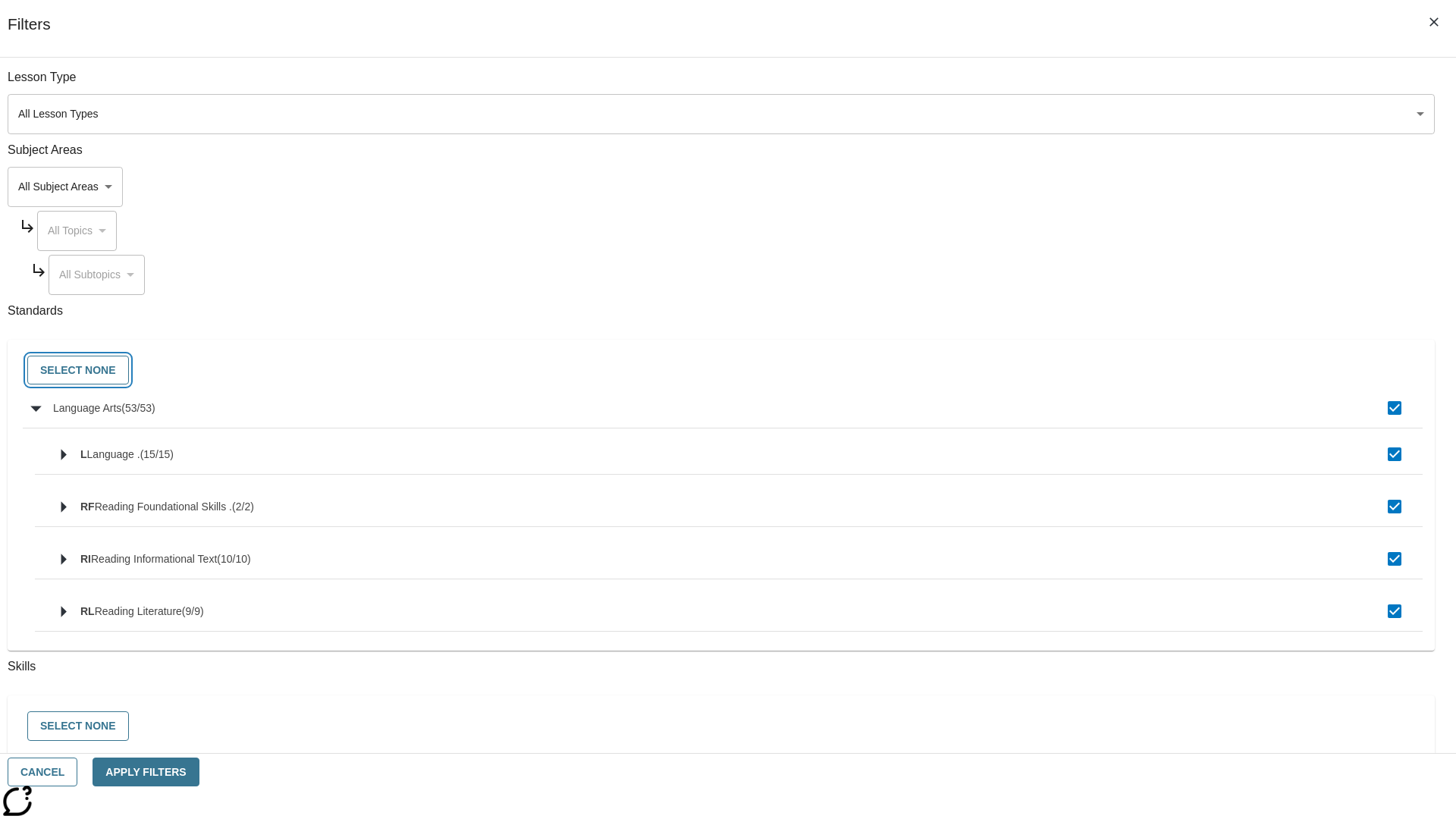
checkbox input "false"
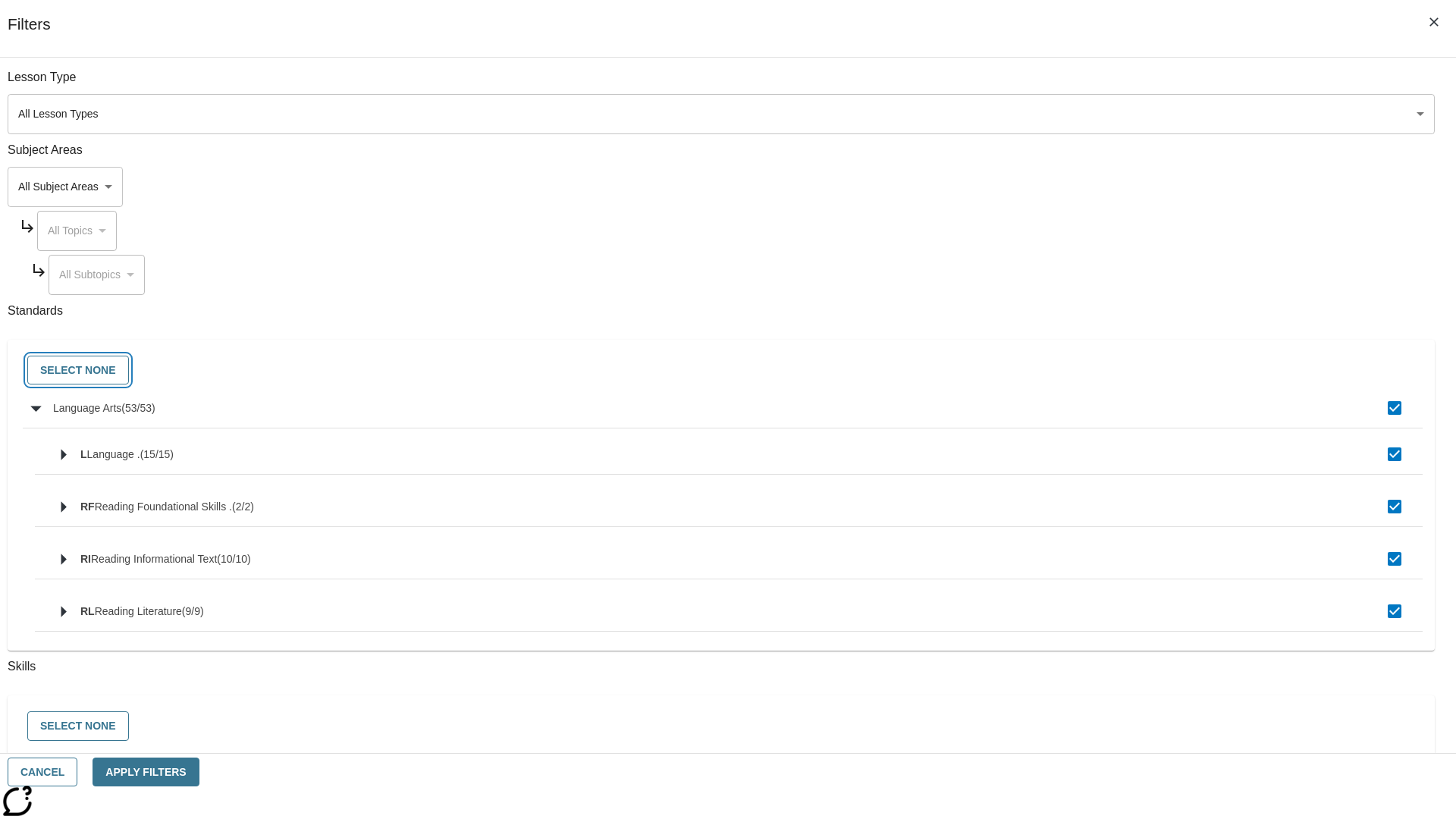
checkbox input "false"
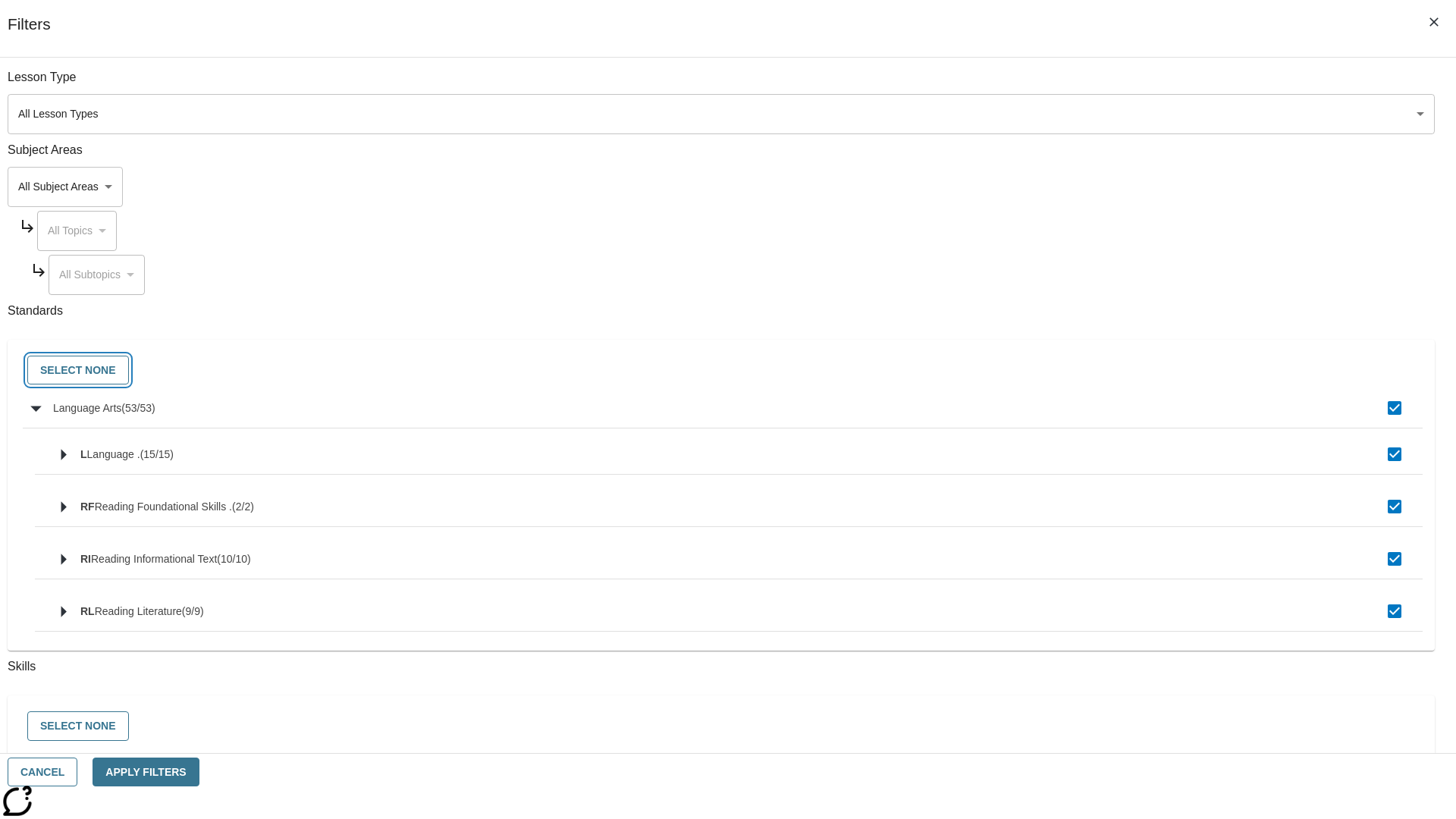
checkbox input "false"
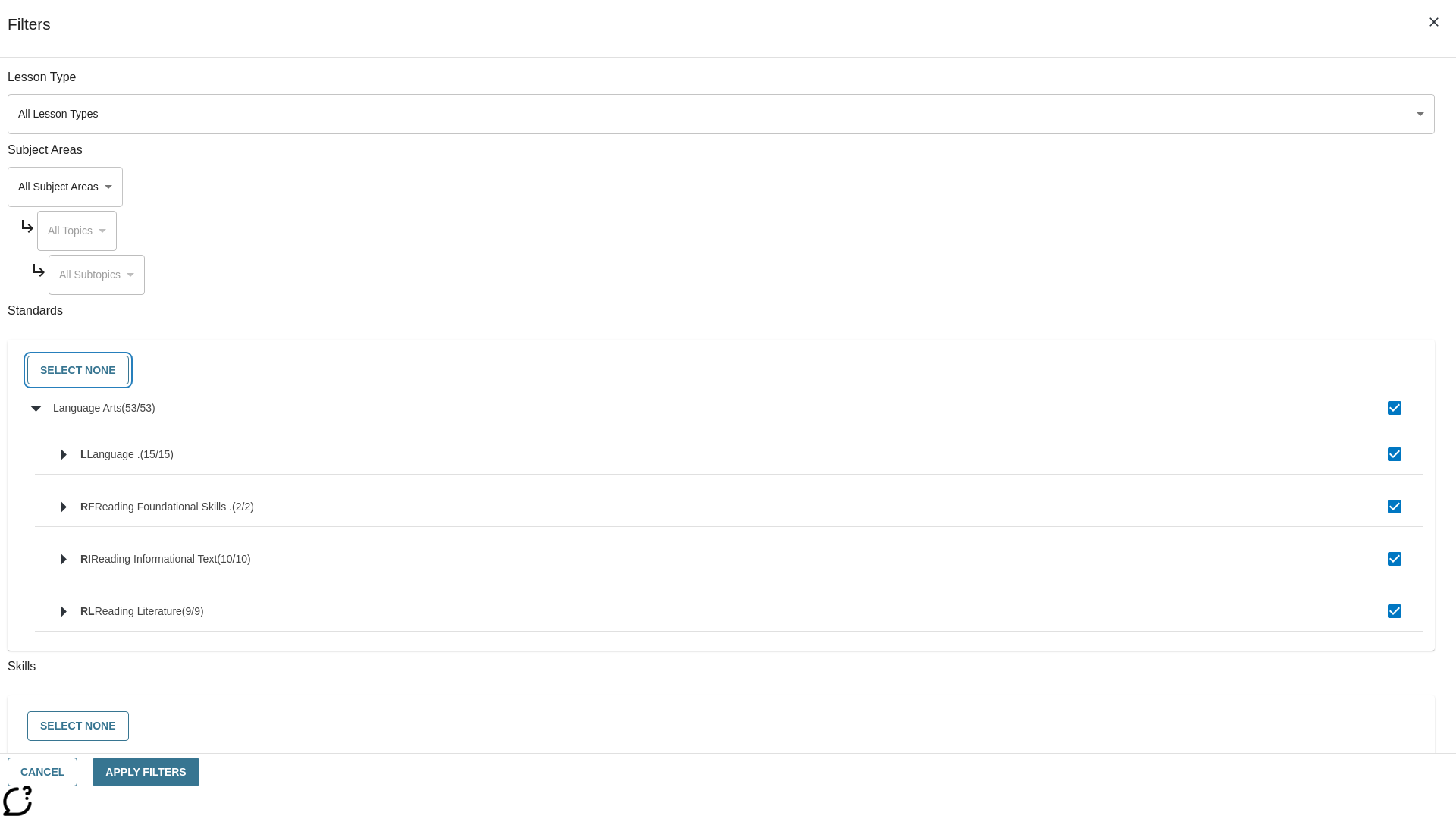
checkbox input "false"
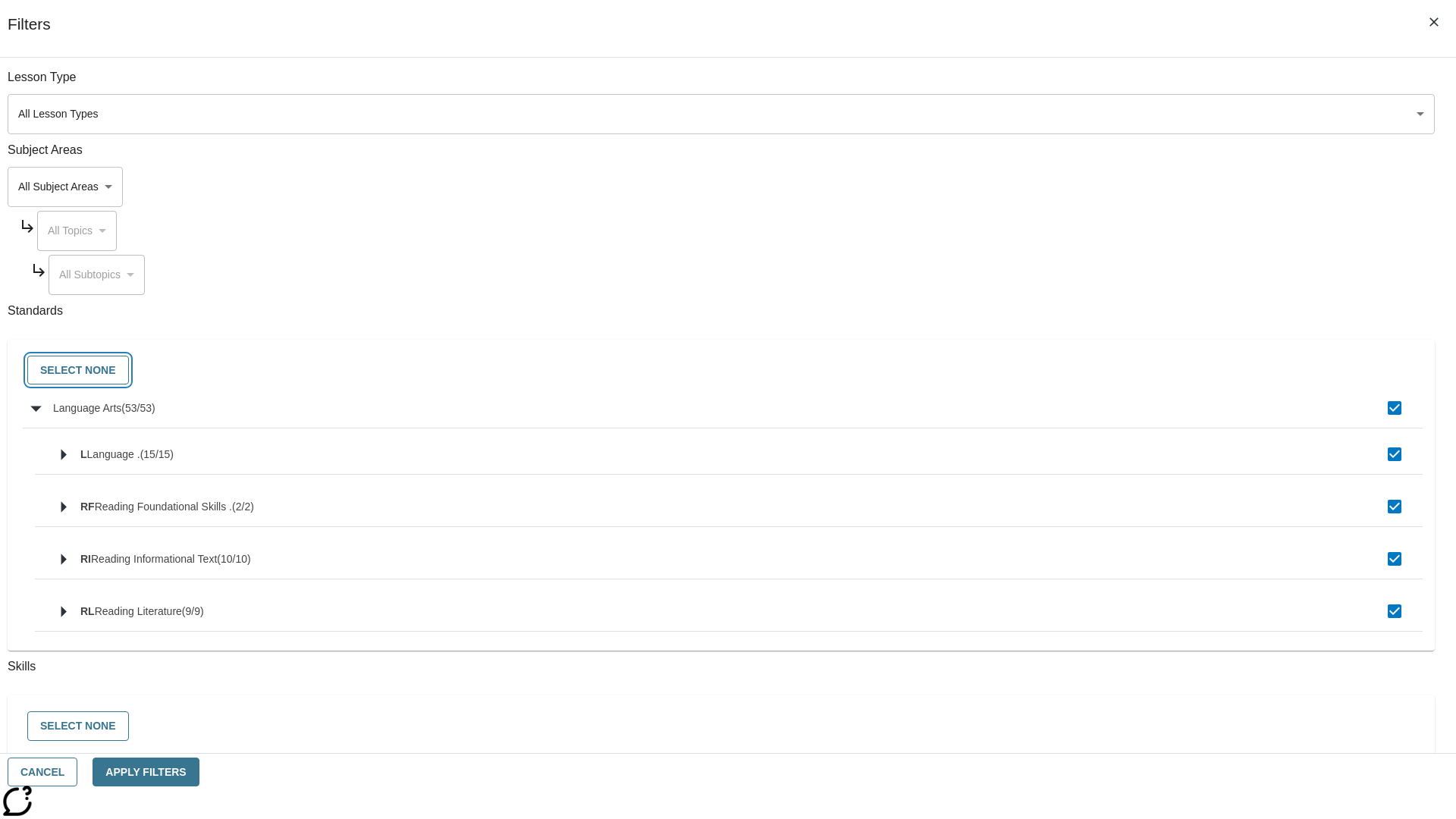
checkbox input "false"
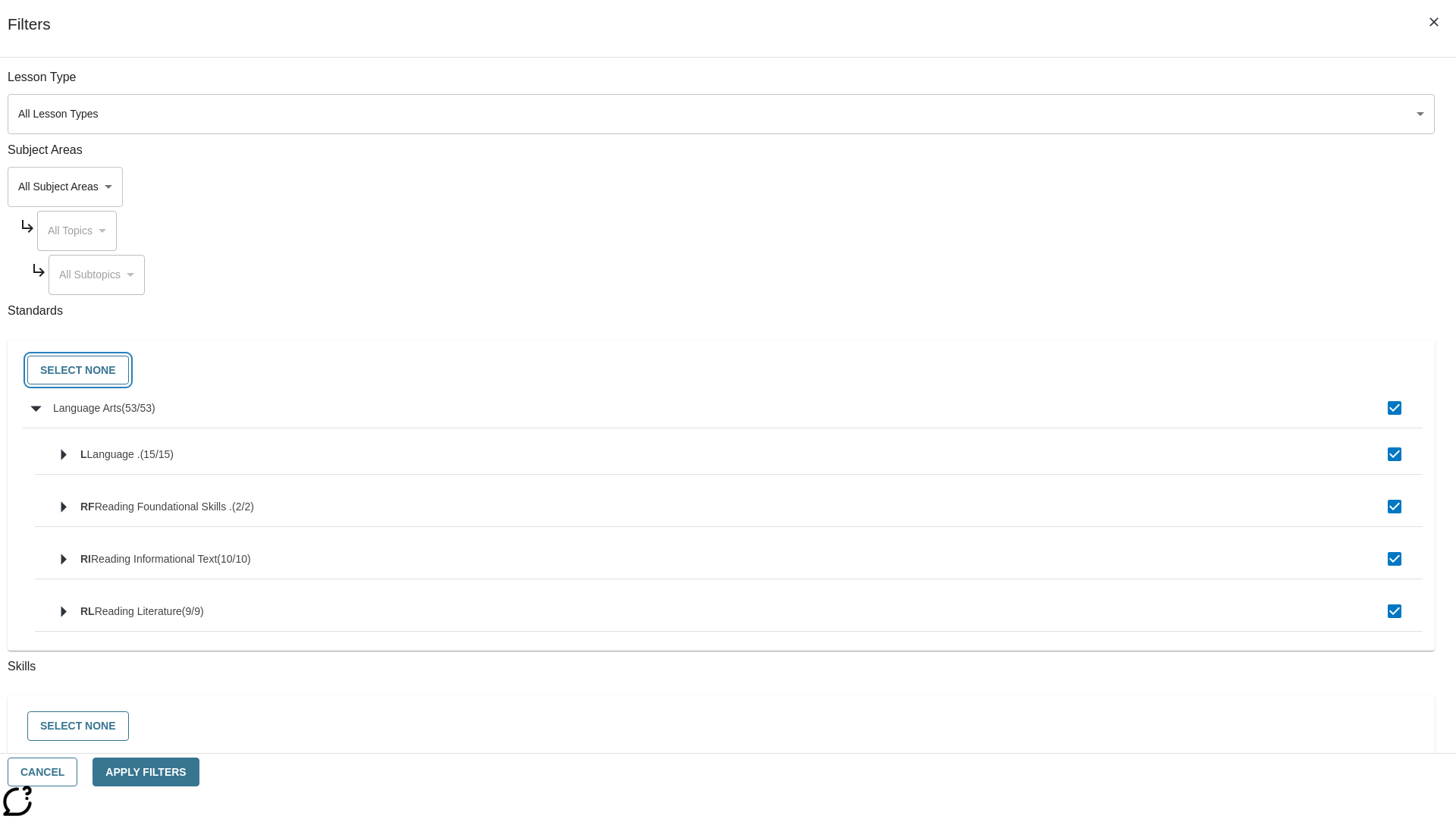
checkbox input "false"
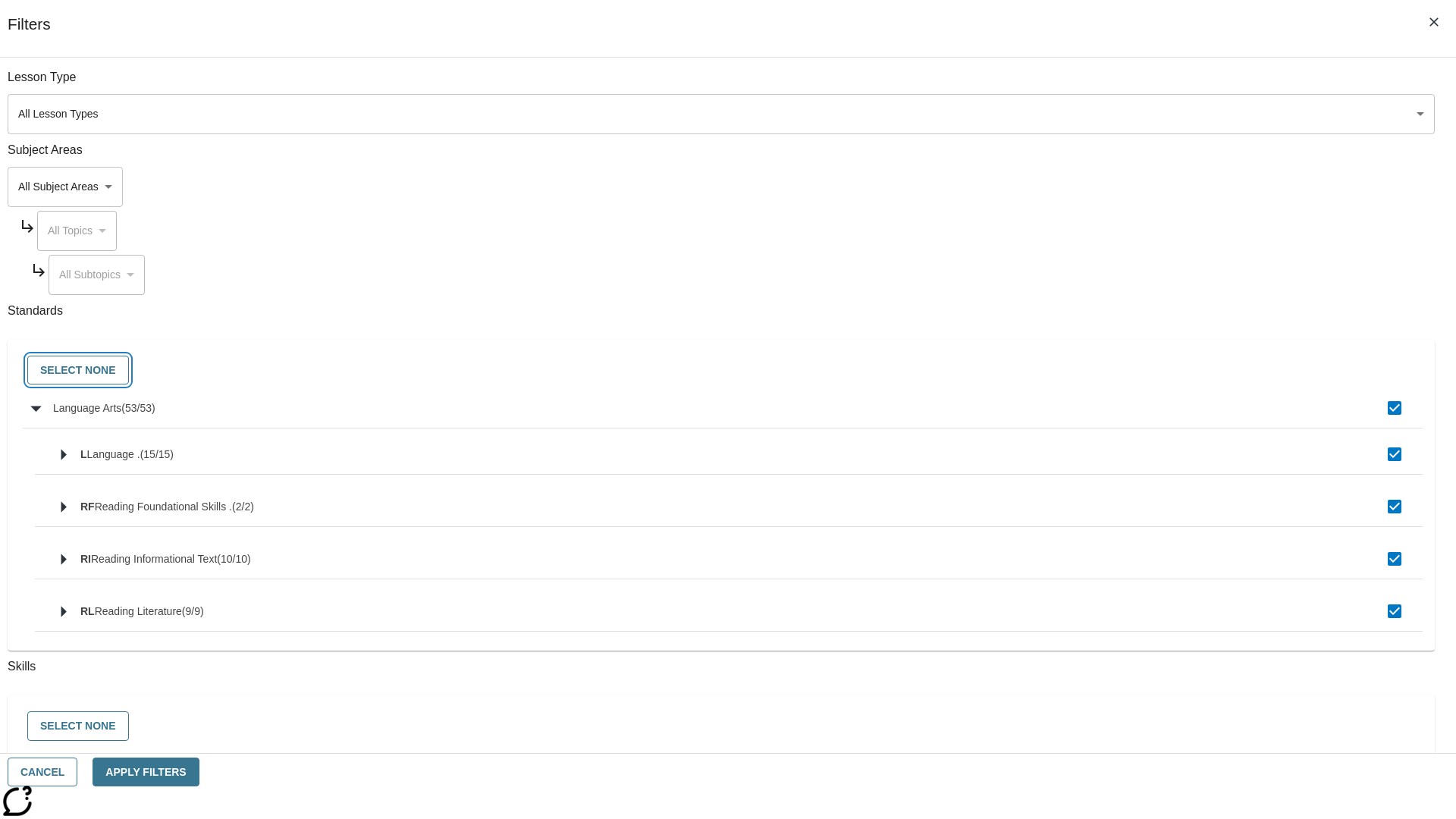
checkbox input "false"
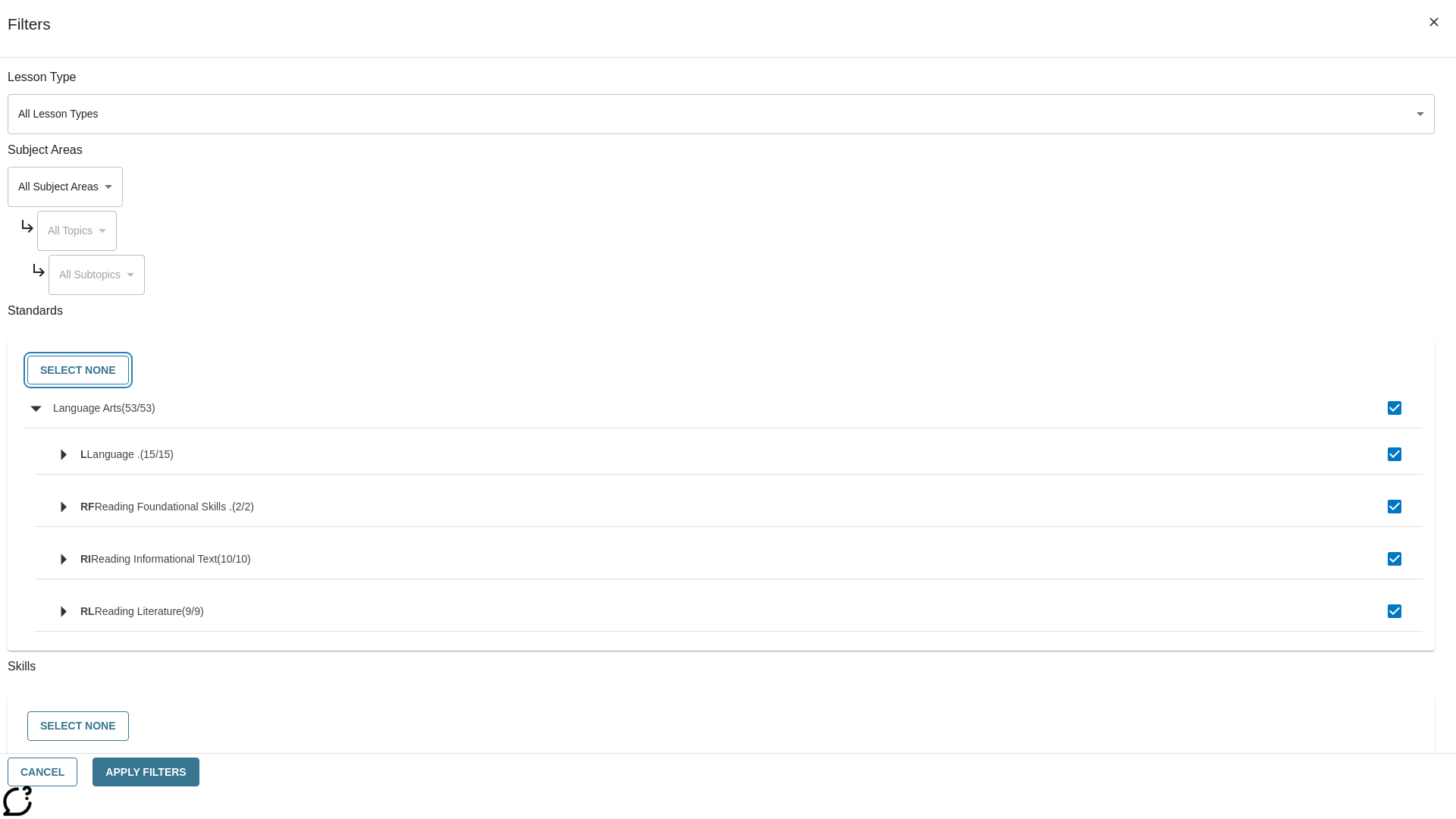
checkbox input "false"
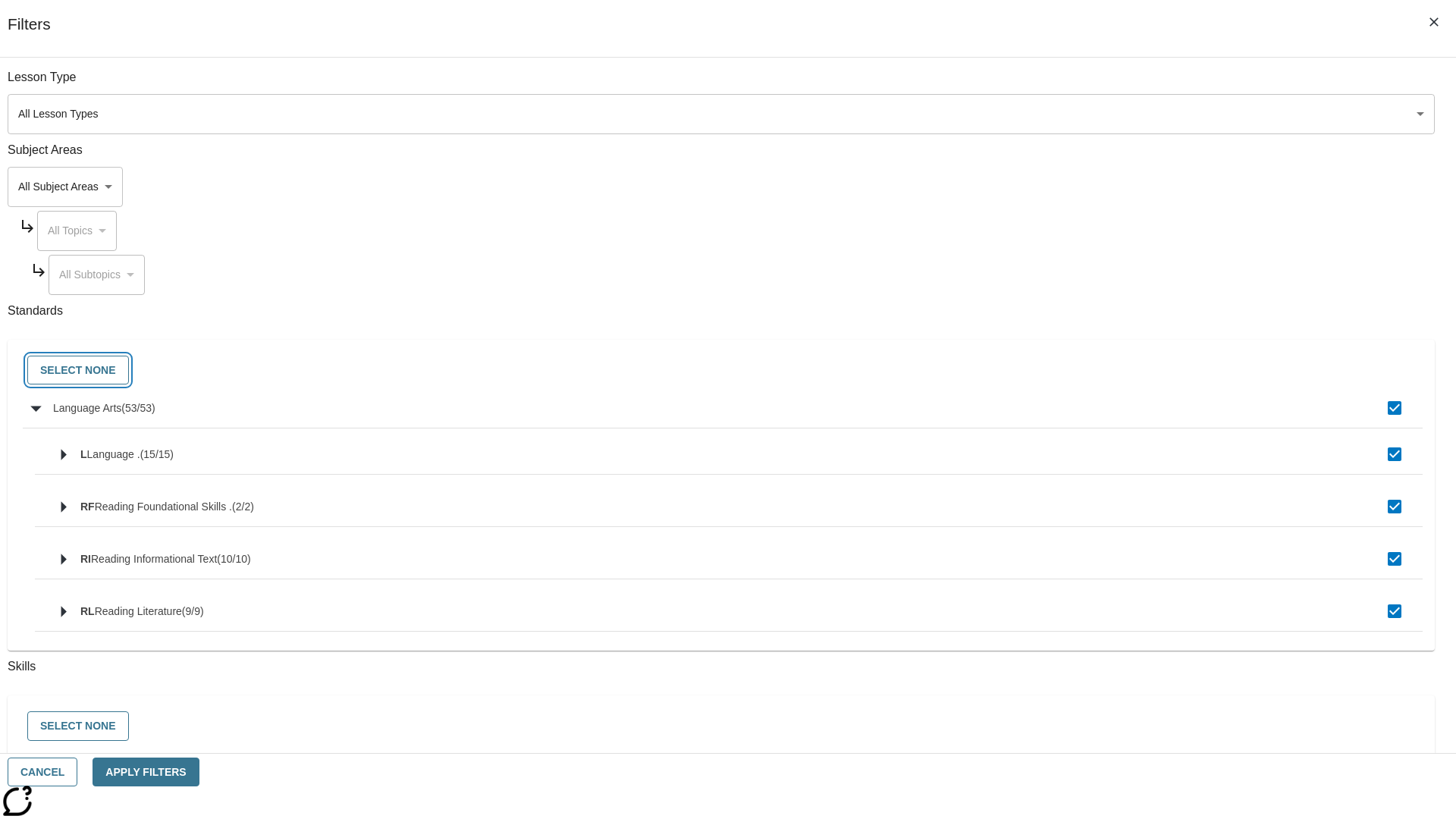
checkbox input "false"
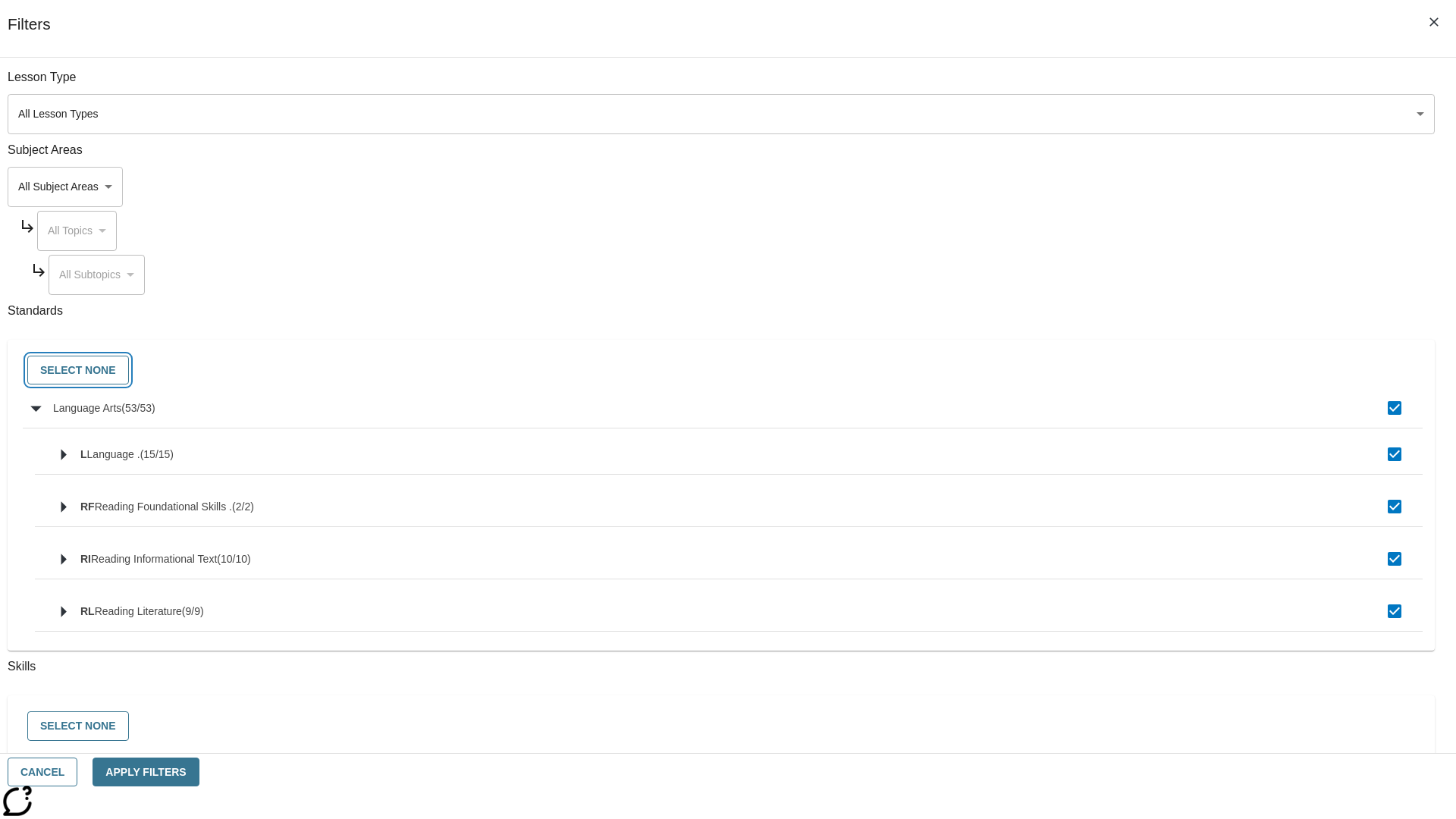
checkbox input "false"
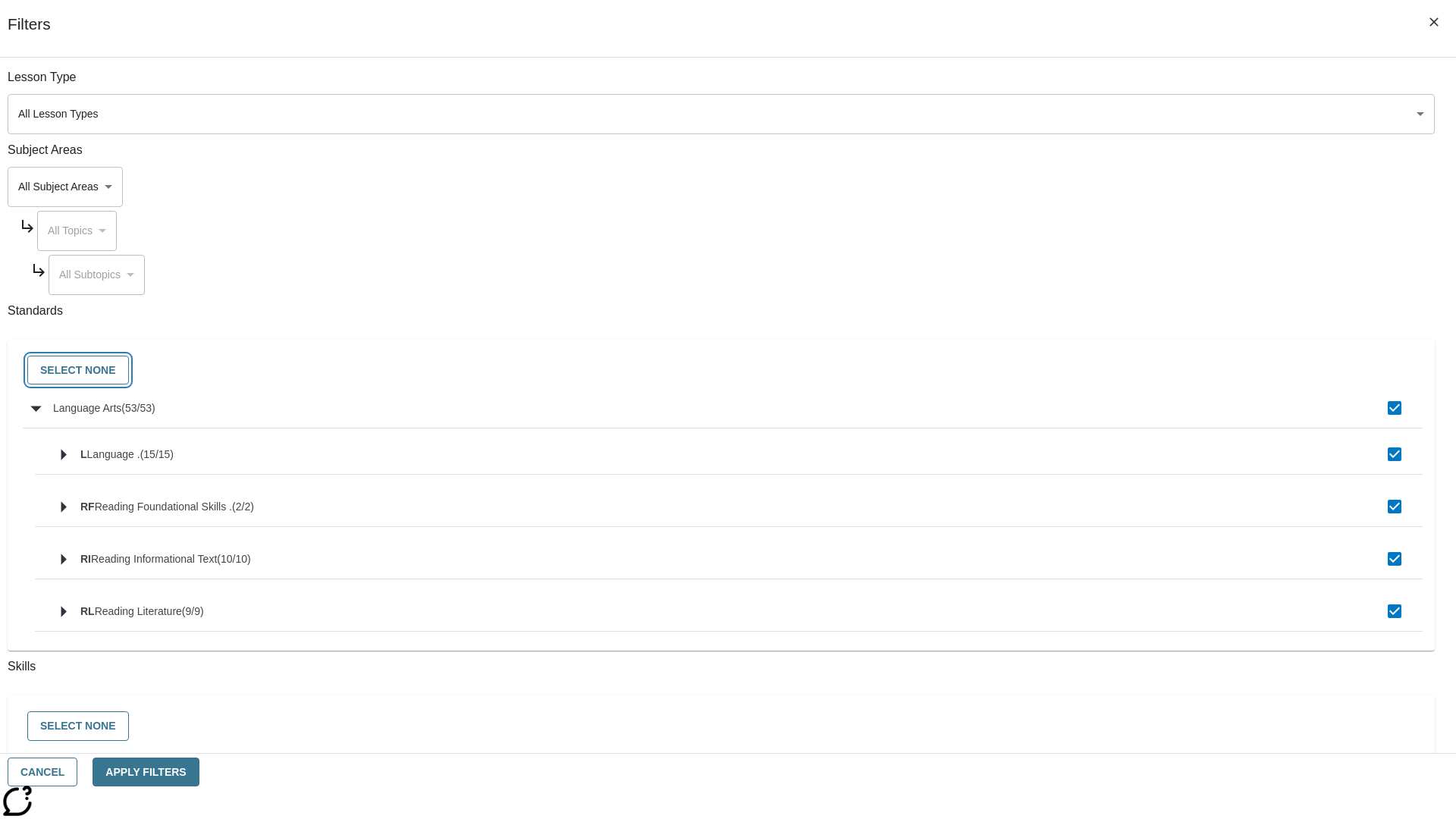
checkbox input "false"
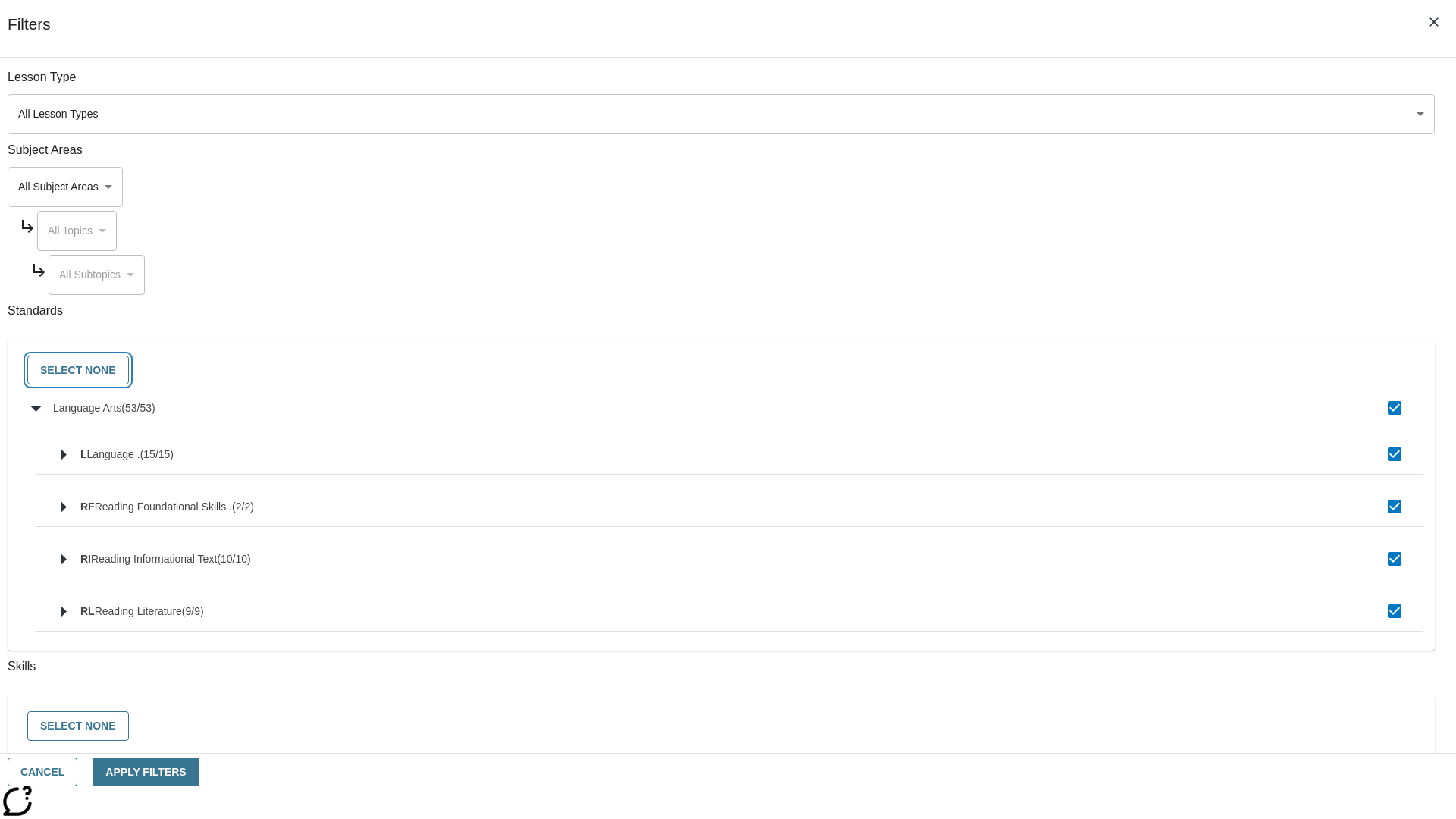
checkbox input "false"
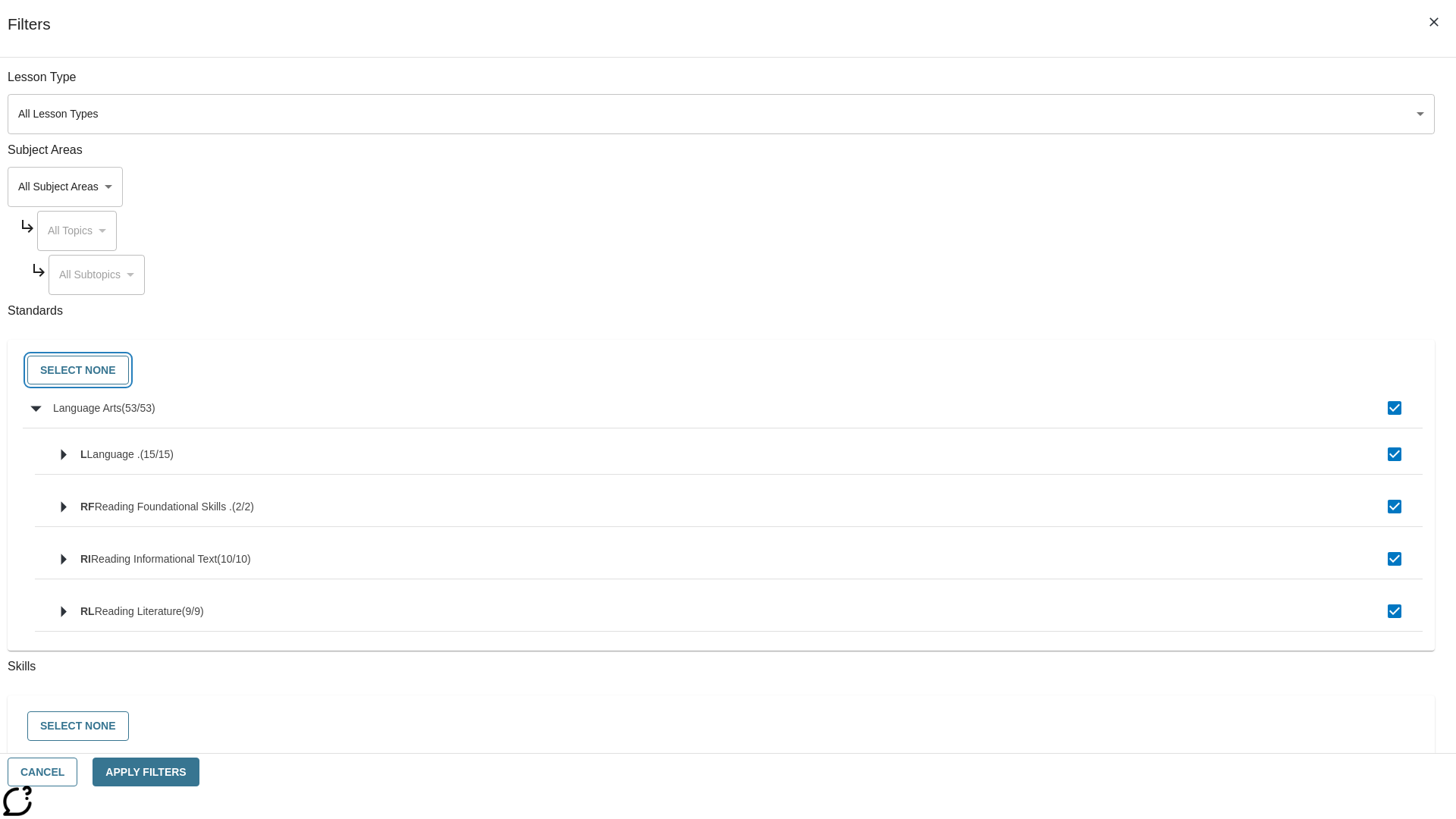
checkbox input "false"
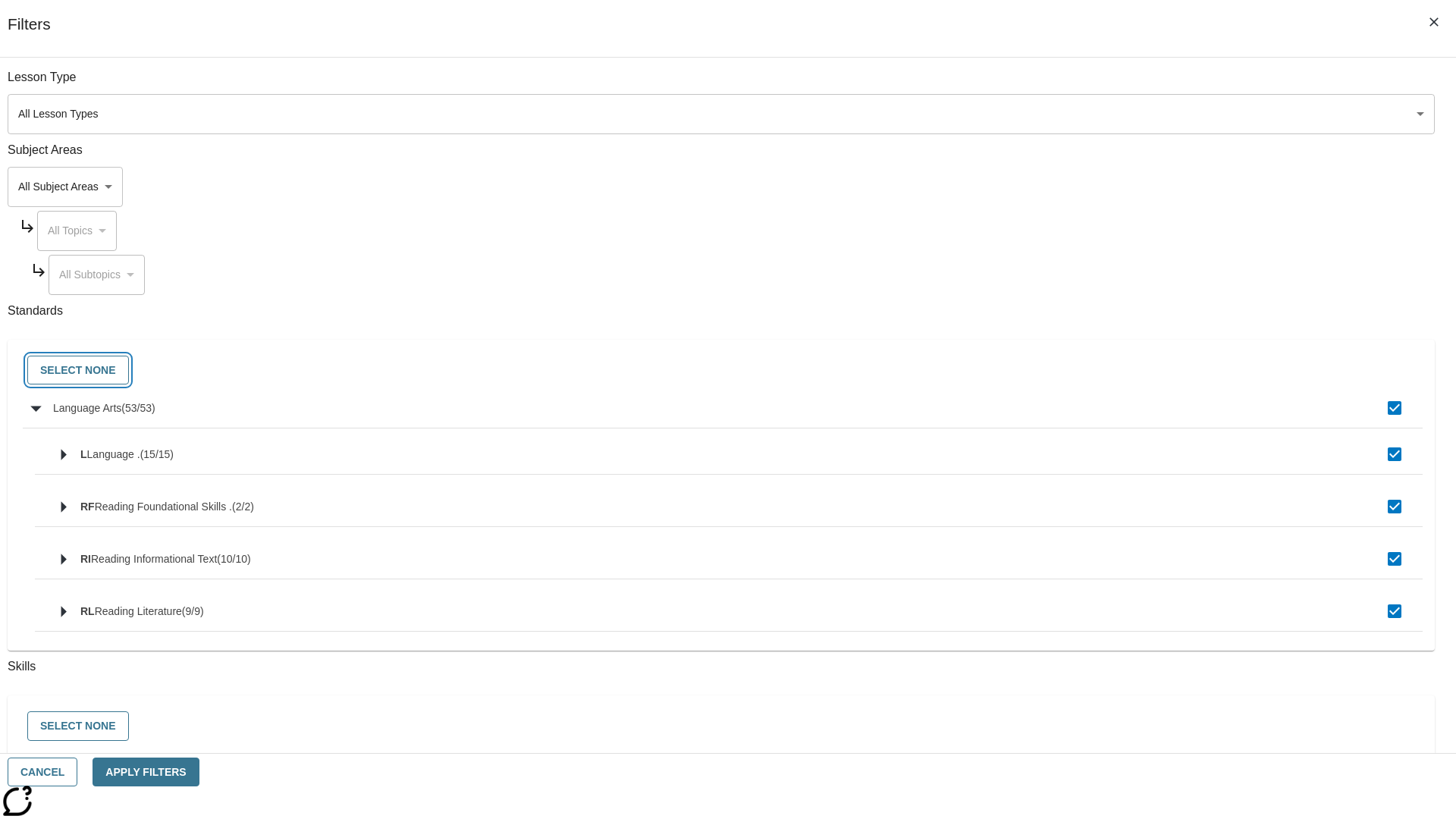
checkbox input "false"
click at [78, 773] on button "Cancel" at bounding box center [42, 773] width 70 height 30
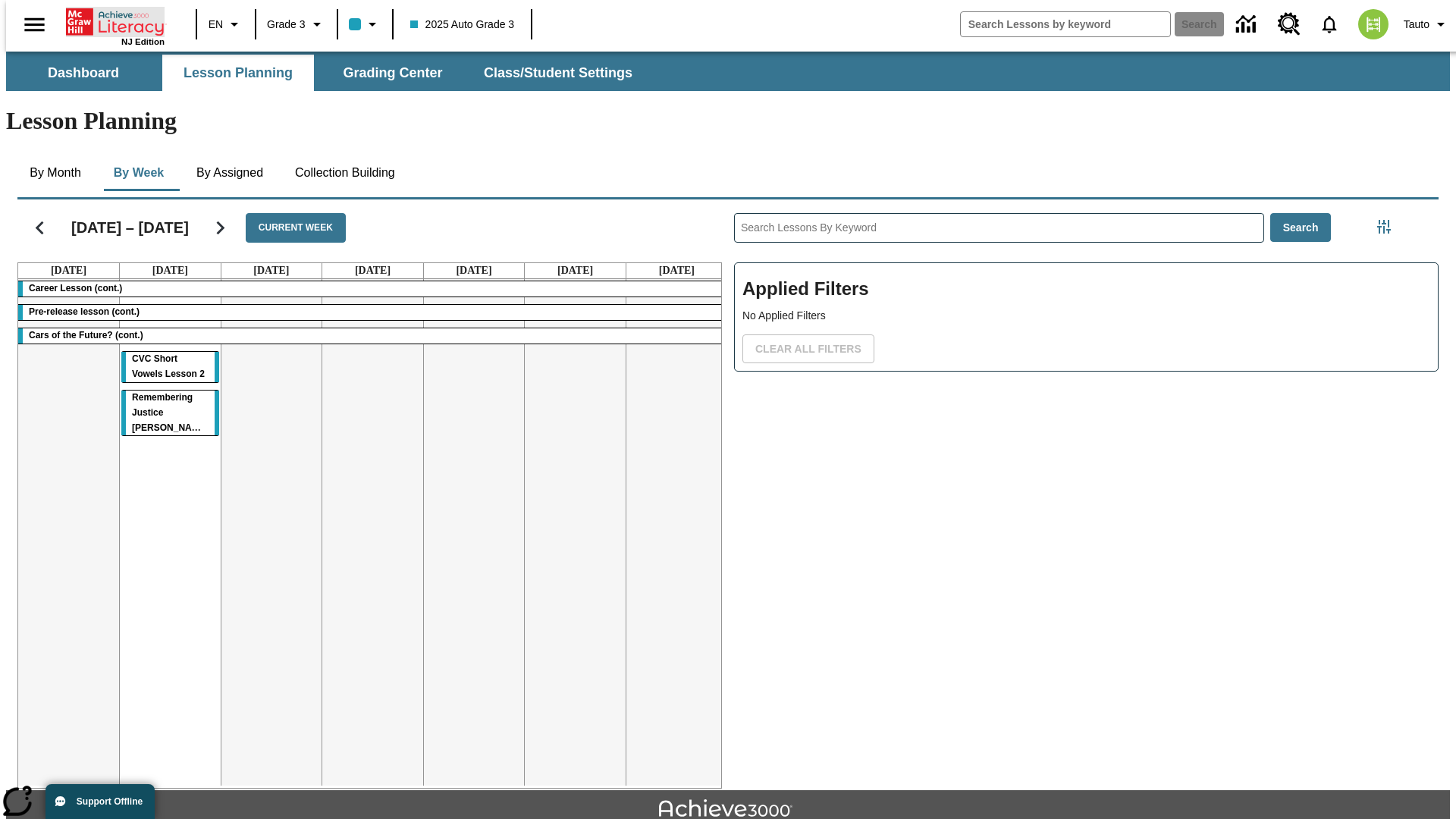
click at [109, 21] on icon "Home" at bounding box center [116, 22] width 100 height 31
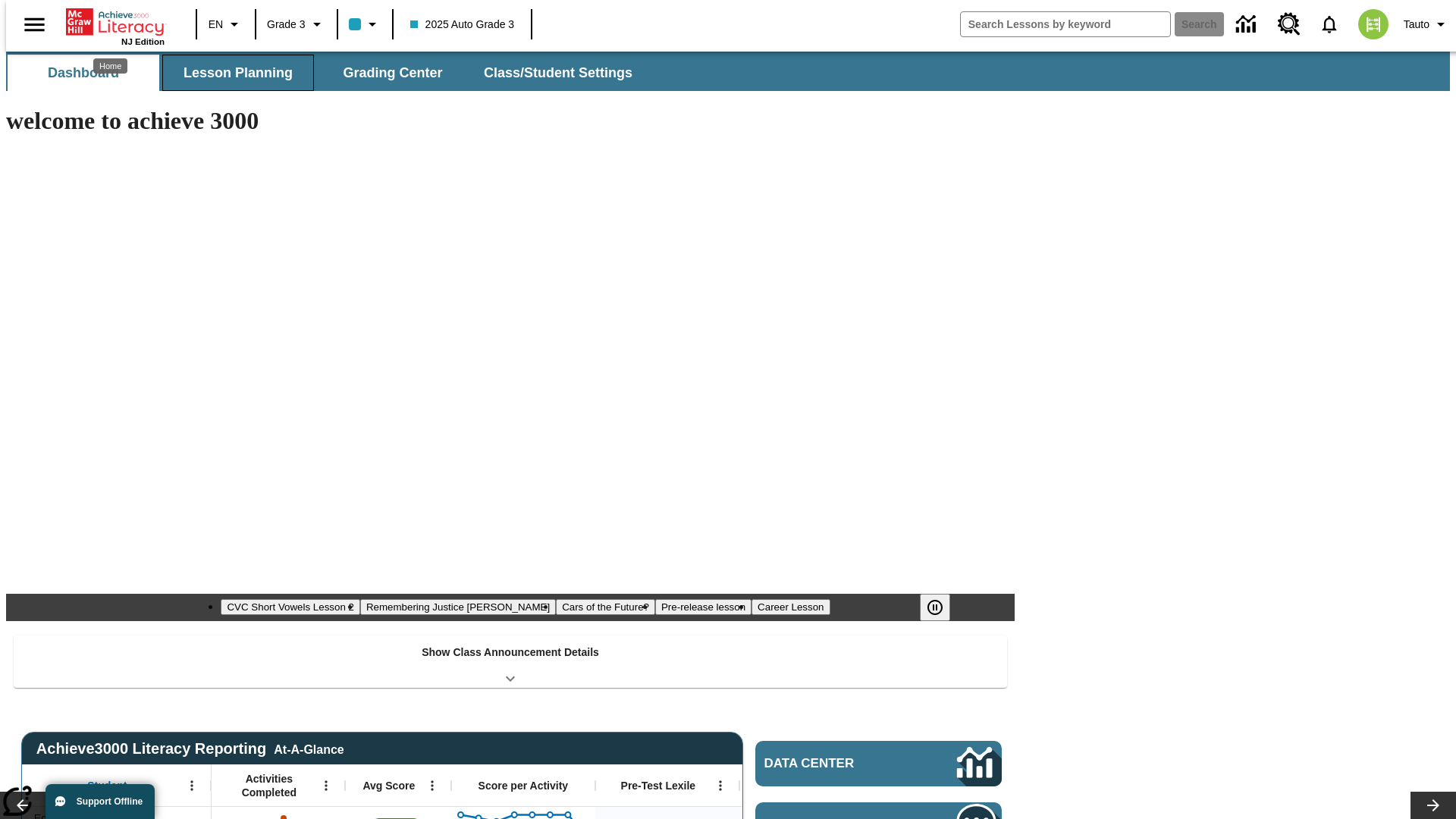
click at [232, 73] on span "Lesson Planning" at bounding box center [237, 74] width 109 height 18
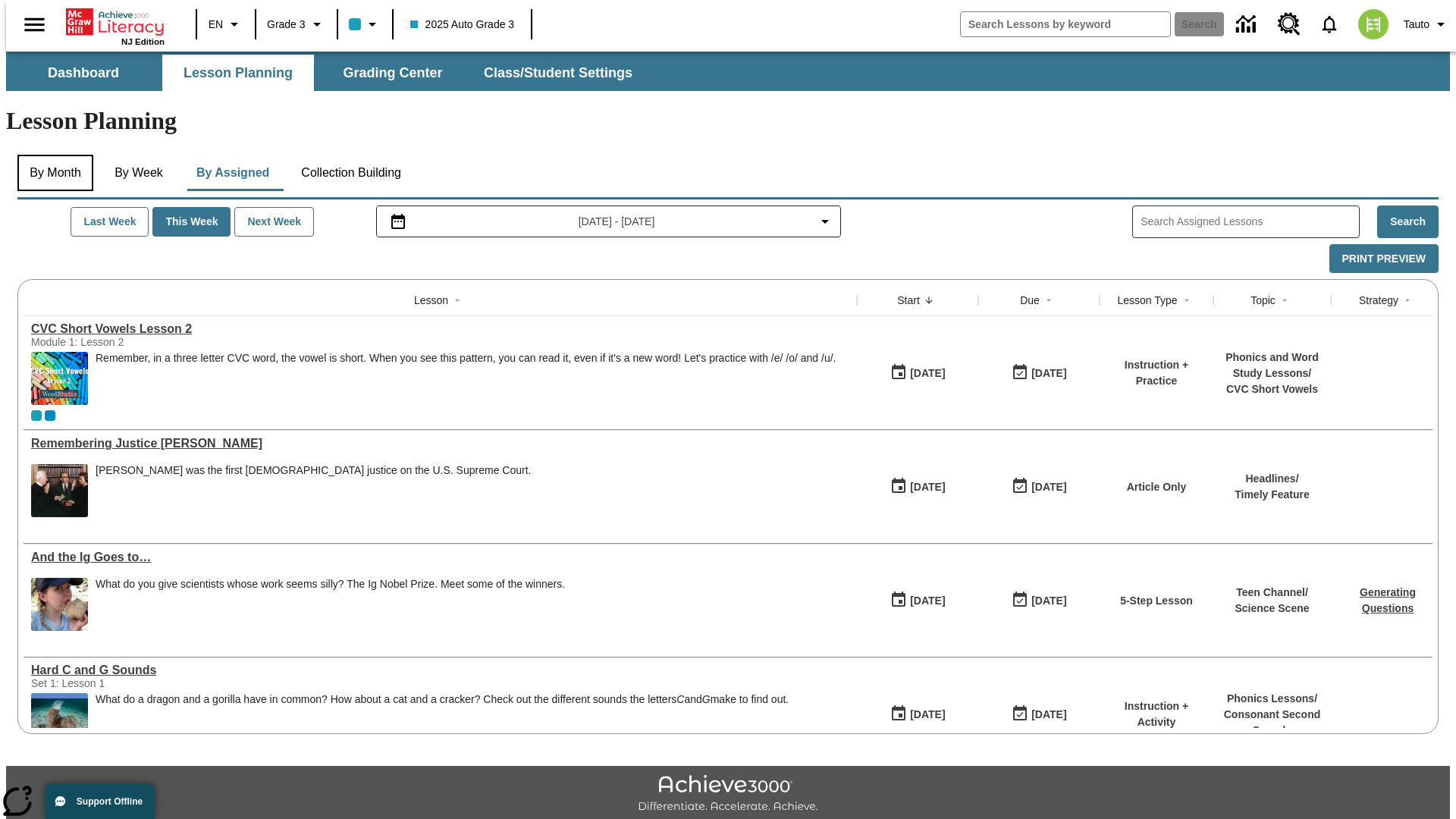
click at [51, 155] on button "By Month" at bounding box center [55, 172] width 76 height 36
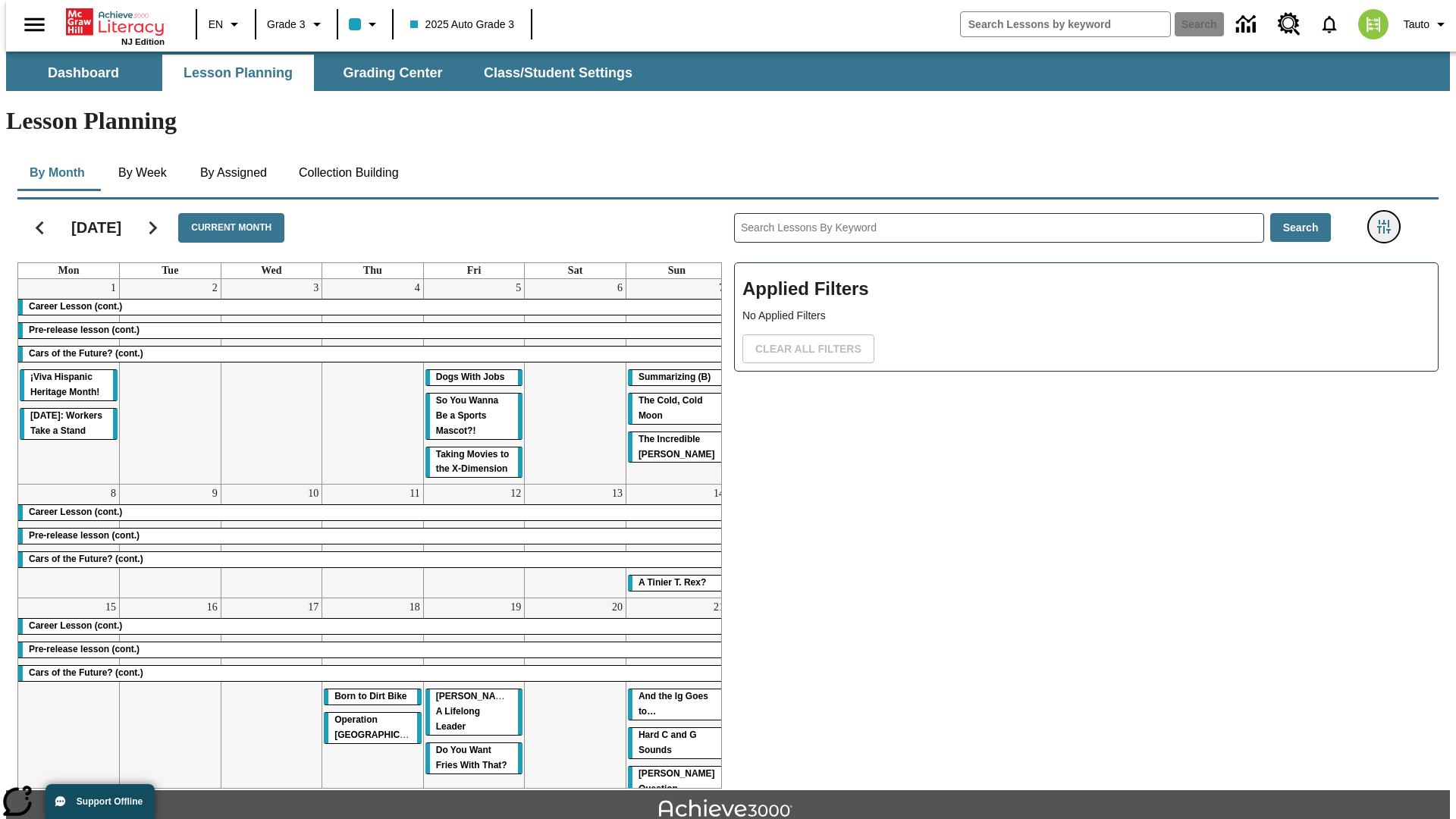
click at [1388, 220] on icon "Filters Side menu" at bounding box center [1383, 226] width 14 height 14
